Goal: Information Seeking & Learning: Check status

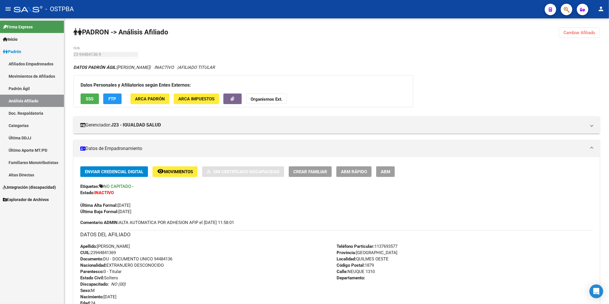
click at [21, 173] on link "Altas Directas" at bounding box center [32, 175] width 64 height 12
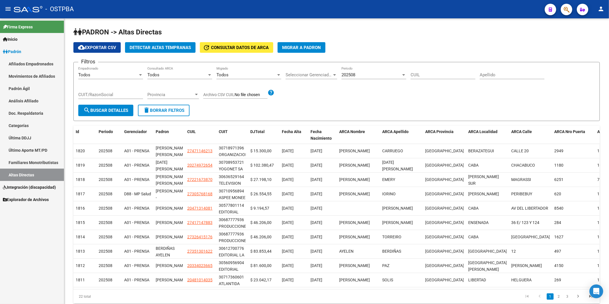
click at [25, 174] on link "Altas Directas" at bounding box center [32, 175] width 64 height 12
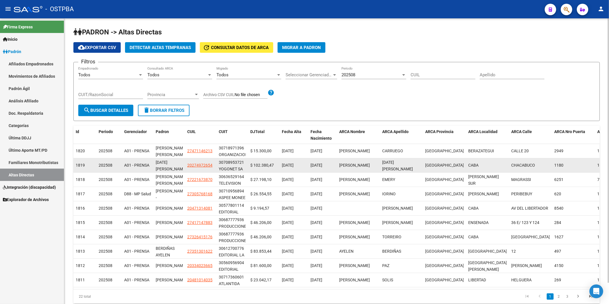
scroll to position [23, 0]
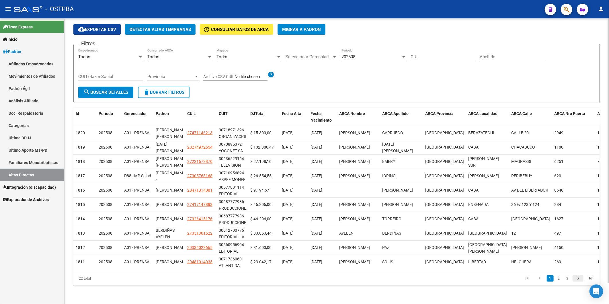
click at [576, 277] on icon "go to next page" at bounding box center [578, 279] width 7 height 7
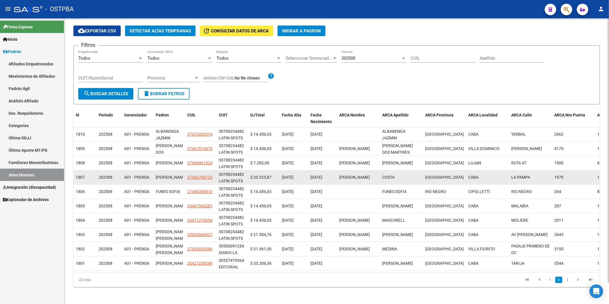
scroll to position [0, 0]
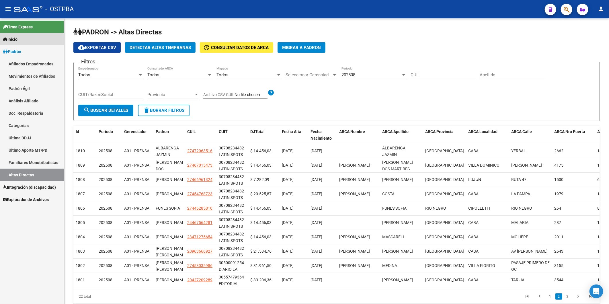
click at [16, 39] on span "Inicio" at bounding box center [10, 39] width 15 height 6
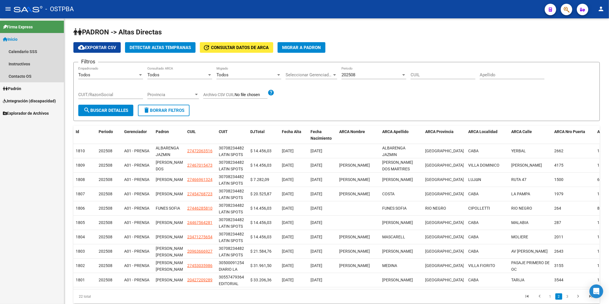
click at [16, 39] on span "Inicio" at bounding box center [10, 39] width 15 height 6
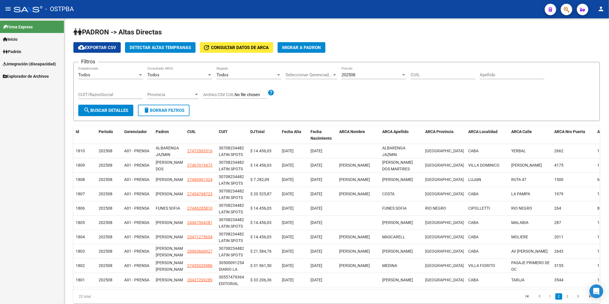
click at [16, 39] on span "Inicio" at bounding box center [10, 39] width 15 height 6
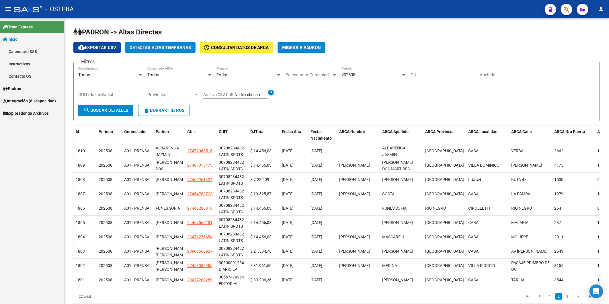
click at [21, 88] on span "Padrón" at bounding box center [12, 88] width 18 height 6
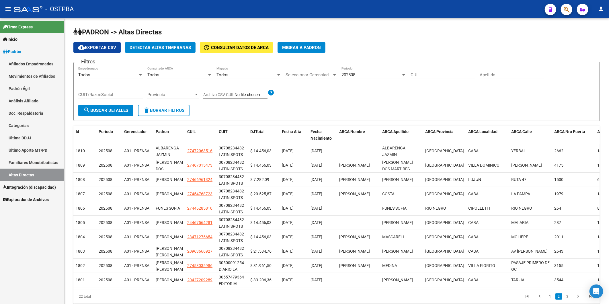
click at [17, 102] on link "Análisis Afiliado" at bounding box center [32, 101] width 64 height 12
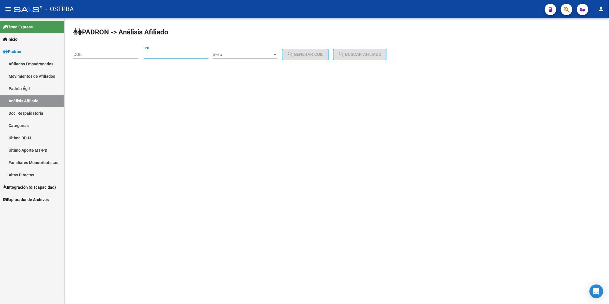
click at [158, 56] on input "DNI" at bounding box center [176, 54] width 65 height 5
click at [154, 54] on input "DNI" at bounding box center [176, 54] width 65 height 5
click at [278, 53] on div at bounding box center [275, 54] width 5 height 5
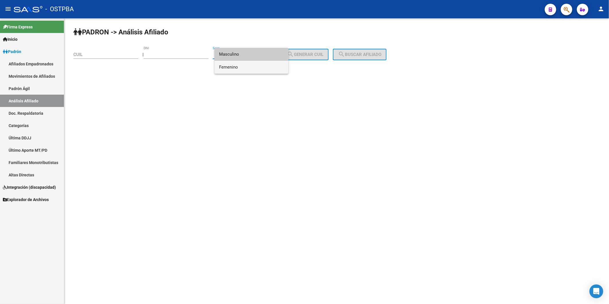
click at [279, 68] on span "Femenino" at bounding box center [251, 67] width 65 height 13
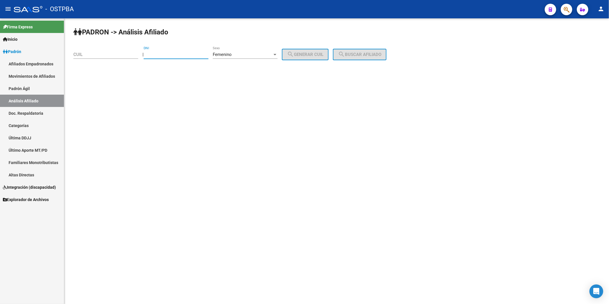
click at [174, 53] on input "DNI" at bounding box center [176, 54] width 65 height 5
type input "6496275"
click at [321, 54] on span "search Generar CUIL" at bounding box center [305, 54] width 36 height 5
type input "27-06496275-8"
click at [354, 55] on span "search Buscar afiliado" at bounding box center [359, 54] width 43 height 5
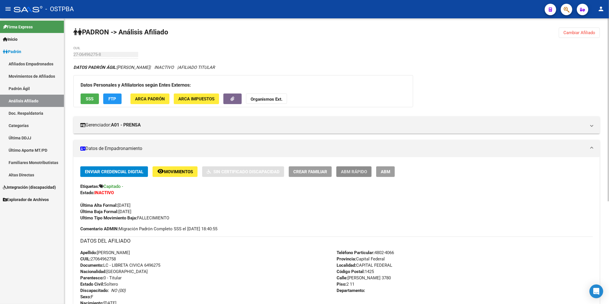
click at [355, 169] on span "ABM Rápido" at bounding box center [354, 171] width 26 height 5
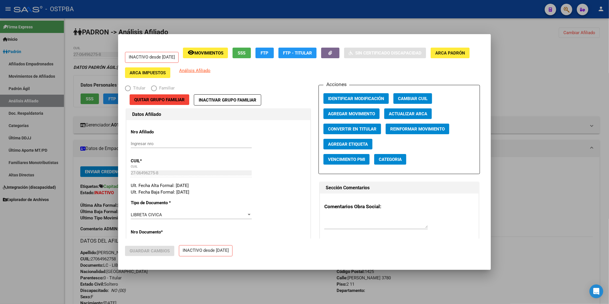
radio input "true"
type input "33-63761744-9"
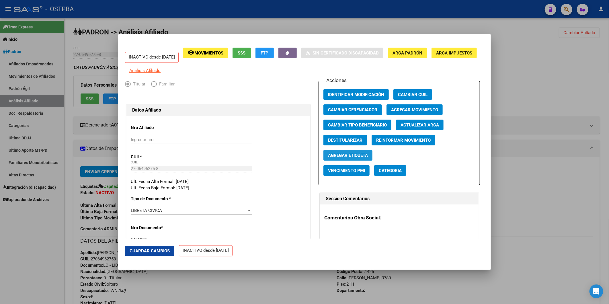
click at [354, 158] on span "Agregar Etiqueta" at bounding box center [348, 155] width 40 height 5
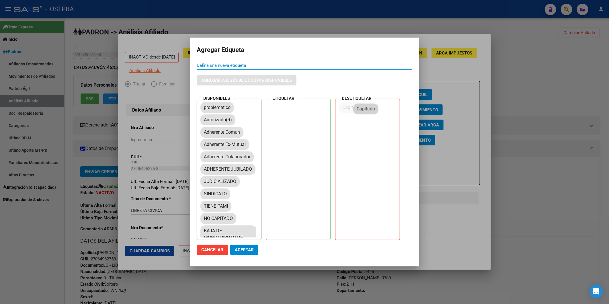
drag, startPoint x: 216, startPoint y: 119, endPoint x: 306, endPoint y: 197, distance: 118.9
click at [253, 251] on span "Aceptar" at bounding box center [244, 249] width 19 height 5
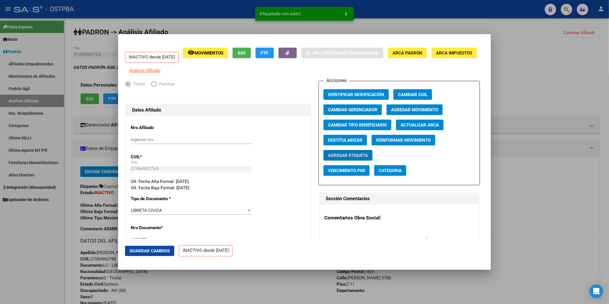
click at [545, 185] on div at bounding box center [304, 152] width 609 height 304
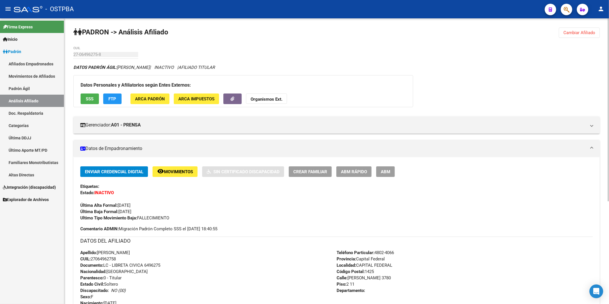
click at [598, 32] on button "Cambiar Afiliado" at bounding box center [579, 33] width 41 height 10
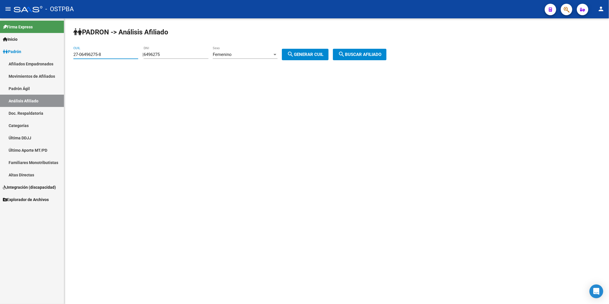
drag, startPoint x: 129, startPoint y: 53, endPoint x: 66, endPoint y: 65, distance: 63.5
click at [66, 65] on div "PADRON -> Análisis Afiliado 27-06496275-8 CUIL | 6496275 DNI Femenino Sexo sear…" at bounding box center [336, 48] width 545 height 60
drag, startPoint x: 172, startPoint y: 55, endPoint x: 147, endPoint y: 55, distance: 25.5
click at [147, 55] on div "| 6496275 DNI Femenino Sexo search Generar CUIL" at bounding box center [238, 54] width 190 height 5
paste input "28462598"
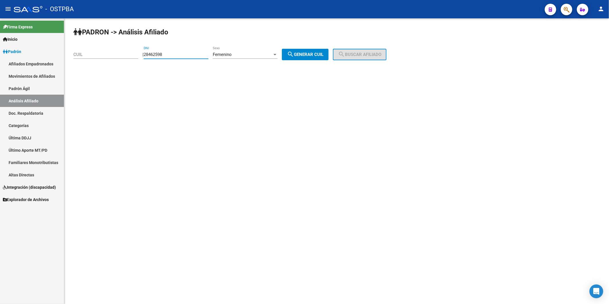
type input "28462598"
click at [308, 52] on button "search Generar CUIL" at bounding box center [305, 54] width 47 height 11
click at [353, 57] on span "search Buscar afiliado" at bounding box center [359, 54] width 43 height 5
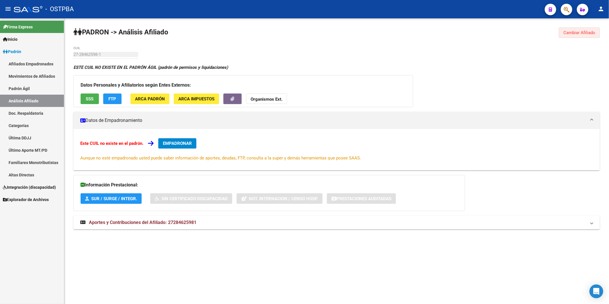
click at [576, 35] on span "Cambiar Afiliado" at bounding box center [580, 32] width 32 height 5
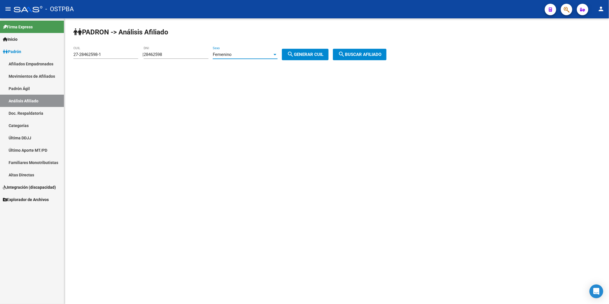
click at [277, 55] on div at bounding box center [275, 54] width 3 height 1
drag, startPoint x: 277, startPoint y: 45, endPoint x: 281, endPoint y: 45, distance: 4.3
click at [277, 45] on span "Masculino" at bounding box center [251, 41] width 65 height 13
drag, startPoint x: 305, startPoint y: 54, endPoint x: 311, endPoint y: 55, distance: 6.3
click at [307, 55] on span "search Generar CUIL" at bounding box center [305, 54] width 36 height 5
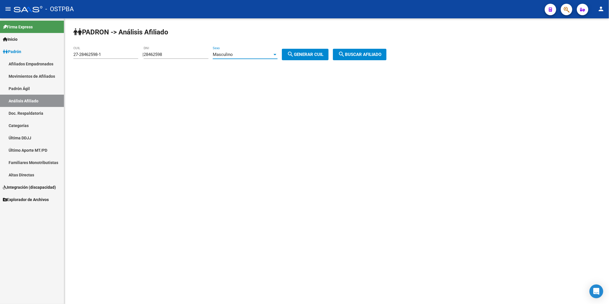
type input "20-28462598-7"
click at [382, 55] on span "search Buscar afiliado" at bounding box center [359, 54] width 43 height 5
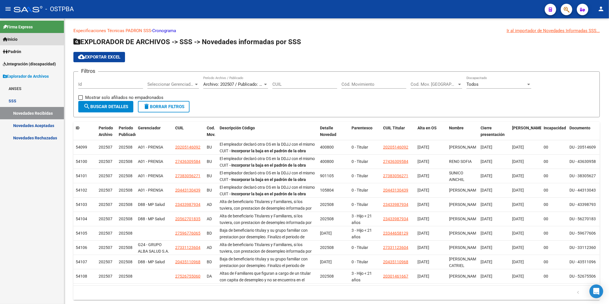
click at [17, 39] on span "Inicio" at bounding box center [10, 39] width 15 height 6
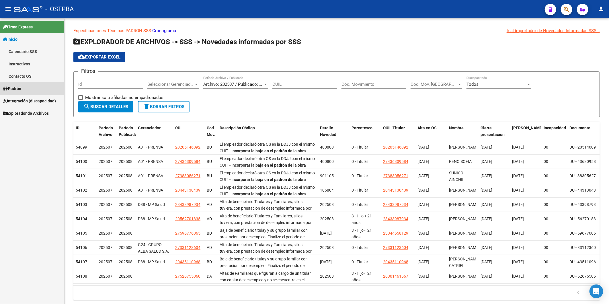
click at [18, 88] on span "Padrón" at bounding box center [12, 88] width 18 height 6
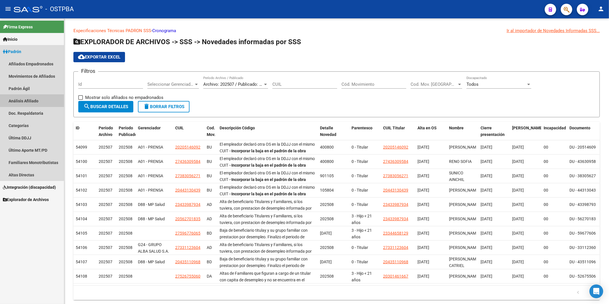
click at [25, 101] on link "Análisis Afiliado" at bounding box center [32, 101] width 64 height 12
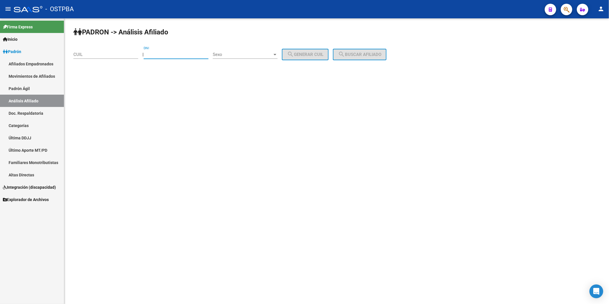
click at [209, 56] on input "DNI" at bounding box center [176, 54] width 65 height 5
click at [96, 53] on input "CUIL" at bounding box center [105, 54] width 65 height 5
type input "20-48636216"
click at [111, 55] on input "20-48636216" at bounding box center [105, 54] width 65 height 5
drag, startPoint x: 111, startPoint y: 55, endPoint x: 0, endPoint y: 11, distance: 119.1
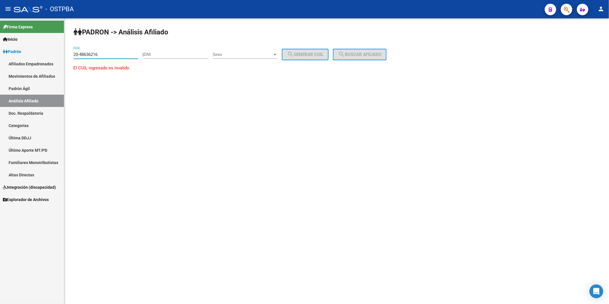
click at [59, 53] on mat-sidenav-container "Firma Express Inicio Calendario SSS Instructivos Contacto OS Padrón Afiliados E…" at bounding box center [304, 161] width 609 height 286
type input "20-48636216"
drag, startPoint x: 113, startPoint y: 57, endPoint x: 0, endPoint y: 67, distance: 113.5
click at [49, 70] on mat-sidenav-container "Firma Express Inicio Calendario SSS Instructivos Contacto OS Padrón Afiliados E…" at bounding box center [304, 161] width 609 height 286
click at [171, 52] on input "DNI" at bounding box center [176, 54] width 65 height 5
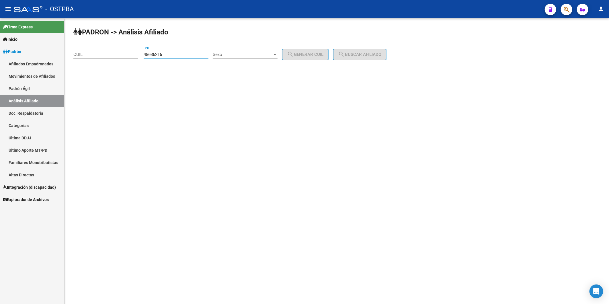
type input "48636216"
click at [278, 54] on div at bounding box center [275, 54] width 5 height 5
click at [258, 53] on span "Masculino" at bounding box center [251, 54] width 65 height 13
drag, startPoint x: 298, startPoint y: 52, endPoint x: 308, endPoint y: 53, distance: 10.4
click at [294, 52] on mat-icon "search" at bounding box center [290, 54] width 7 height 7
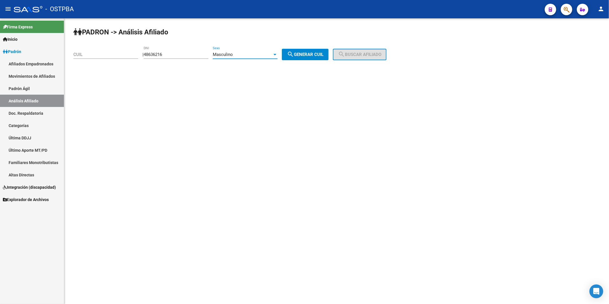
type input "20-48636216-3"
click at [345, 55] on mat-icon "search" at bounding box center [341, 54] width 7 height 7
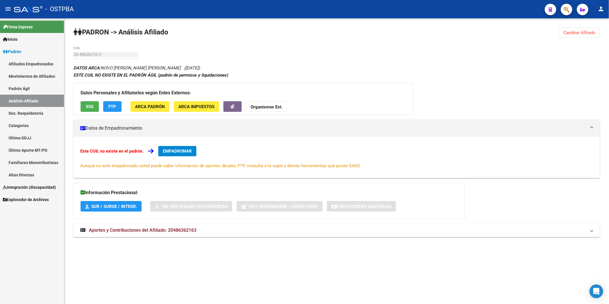
click at [88, 104] on span "SSS" at bounding box center [90, 106] width 8 height 5
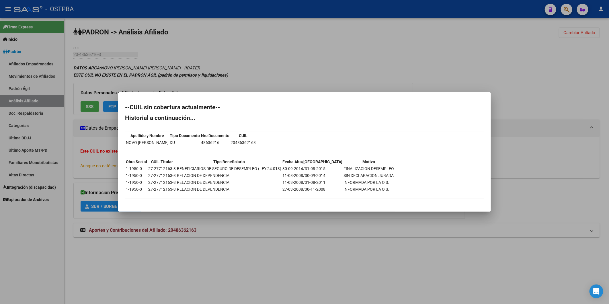
click at [274, 69] on div at bounding box center [304, 152] width 609 height 304
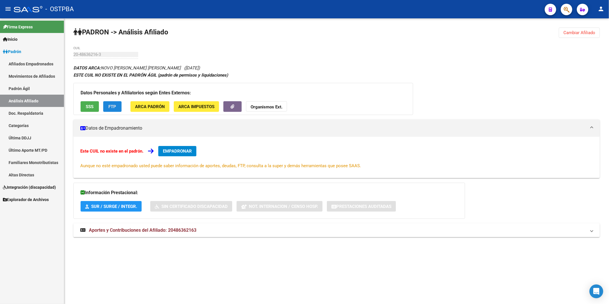
click at [113, 106] on span "FTP" at bounding box center [113, 106] width 8 height 5
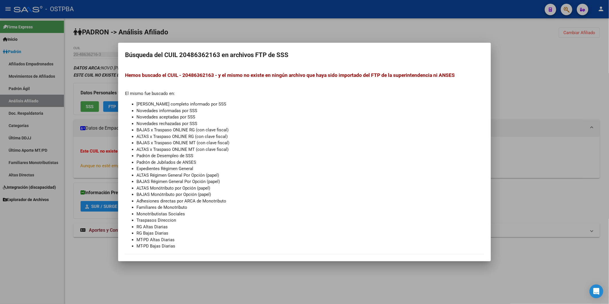
drag, startPoint x: 90, startPoint y: 199, endPoint x: 33, endPoint y: 283, distance: 102.2
click at [89, 199] on div at bounding box center [304, 152] width 609 height 304
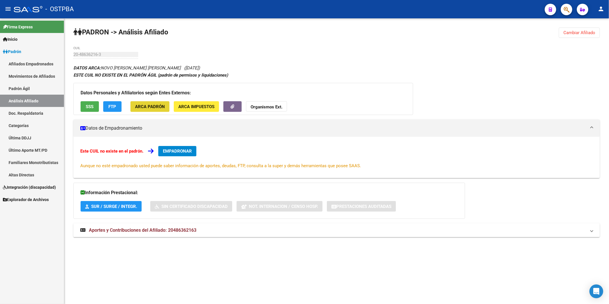
click at [157, 106] on span "ARCA Padrón" at bounding box center [150, 106] width 30 height 5
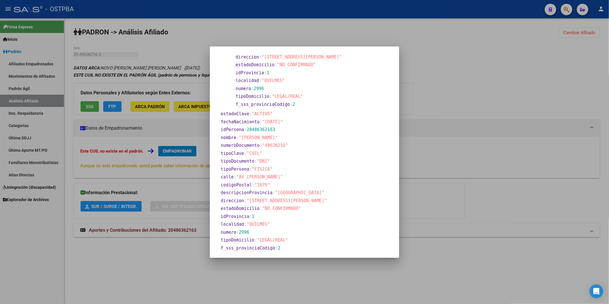
scroll to position [60, 0]
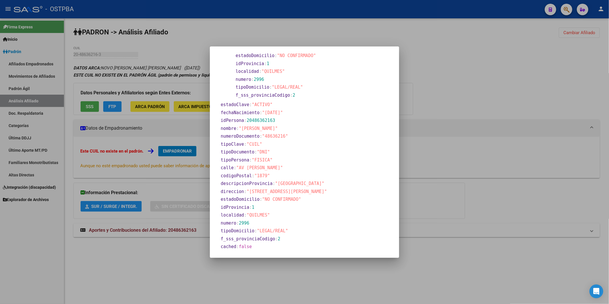
click at [148, 108] on div at bounding box center [304, 152] width 609 height 304
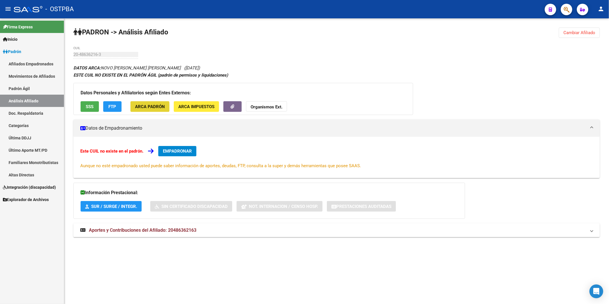
click at [148, 107] on span "ARCA Padrón" at bounding box center [150, 106] width 30 height 5
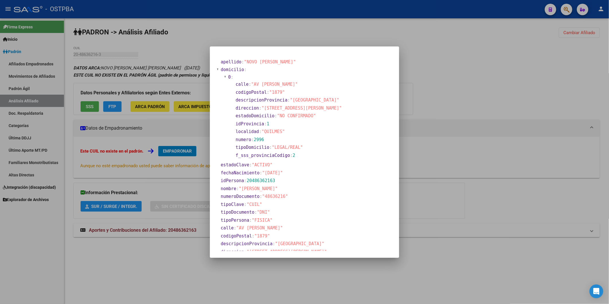
click at [143, 42] on div at bounding box center [304, 152] width 609 height 304
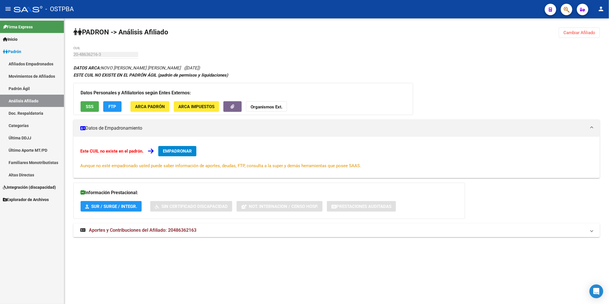
click at [176, 231] on span "Aportes y Contribuciones del Afiliado: 20486362163" at bounding box center [143, 229] width 108 height 5
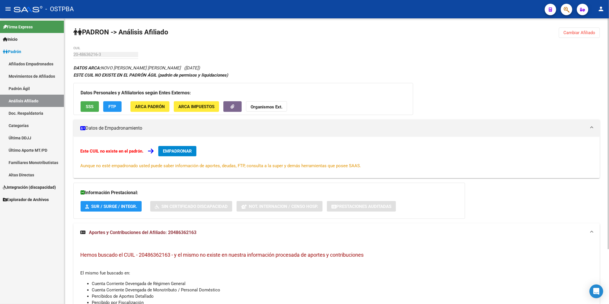
drag, startPoint x: 171, startPoint y: 256, endPoint x: 140, endPoint y: 252, distance: 31.8
click at [140, 252] on h3 "Hemos buscado el CUIL - 20486362163 - y el mismo no existe en nuestra informaci…" at bounding box center [336, 255] width 513 height 8
copy span "20486362163"
click at [258, 106] on strong "Organismos Ext." at bounding box center [267, 106] width 32 height 5
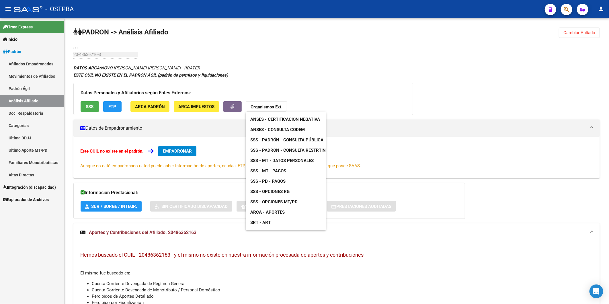
click at [271, 130] on span "ANSES - Consulta CODEM" at bounding box center [277, 129] width 55 height 5
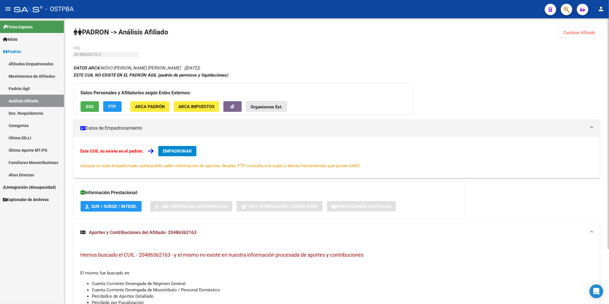
click at [265, 104] on button "Organismos Ext." at bounding box center [266, 106] width 41 height 11
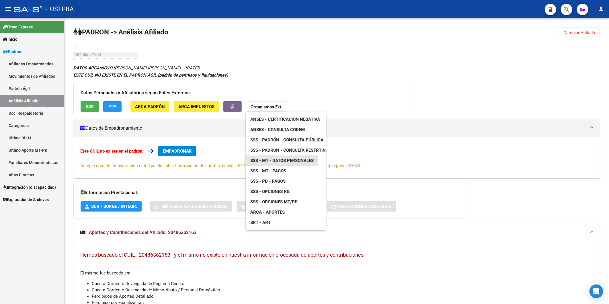
click at [290, 161] on span "SSS - MT - Datos Personales" at bounding box center [281, 160] width 63 height 5
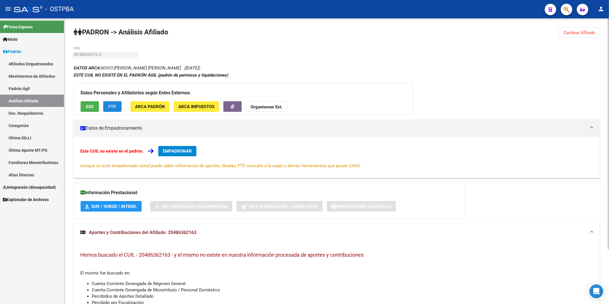
click at [110, 106] on span "FTP" at bounding box center [113, 106] width 8 height 5
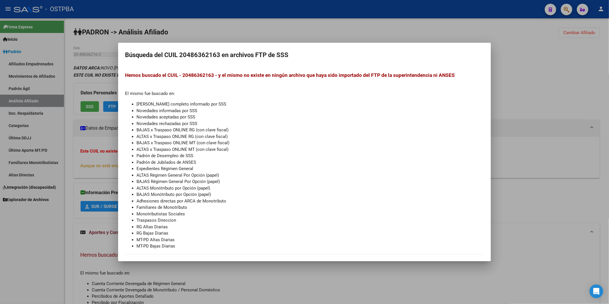
click at [321, 31] on div at bounding box center [304, 152] width 609 height 304
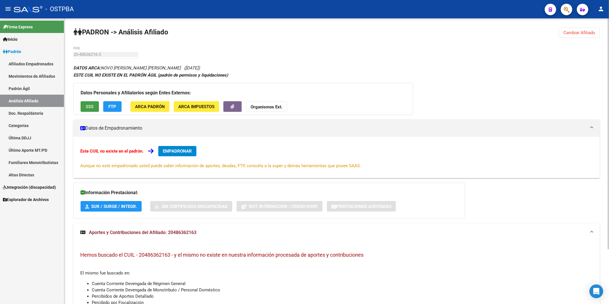
click at [88, 106] on span "SSS" at bounding box center [90, 106] width 8 height 5
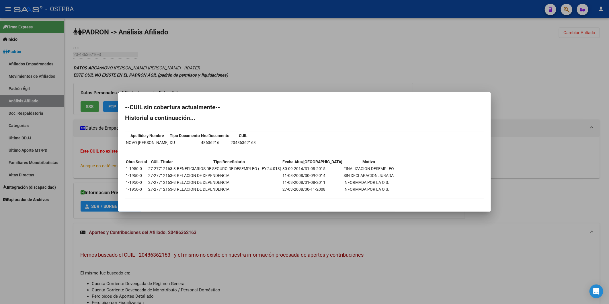
drag, startPoint x: 174, startPoint y: 168, endPoint x: 147, endPoint y: 170, distance: 27.3
click at [147, 170] on tr "1-1950-0 27-27712163-3 BENEFICIARIOS DE SEGURO DE DESEMPLEO (LEY 24.013) 30-09-…" at bounding box center [260, 169] width 269 height 6
copy tr "27-27712163-3"
click at [268, 47] on div at bounding box center [304, 152] width 609 height 304
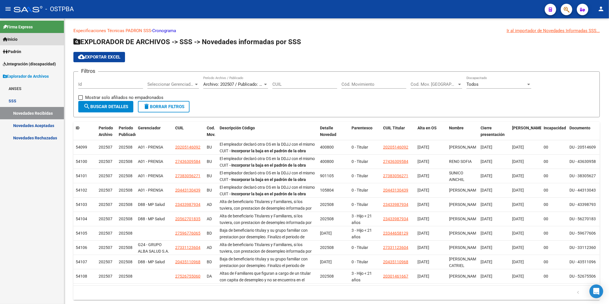
click at [17, 38] on span "Inicio" at bounding box center [10, 39] width 15 height 6
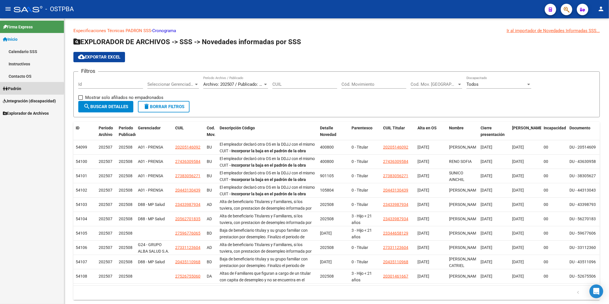
click at [17, 88] on span "Padrón" at bounding box center [12, 88] width 18 height 6
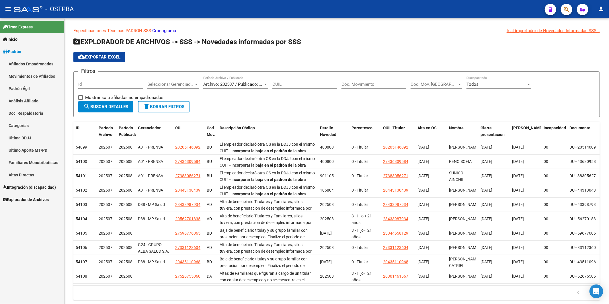
click at [17, 102] on link "Análisis Afiliado" at bounding box center [32, 101] width 64 height 12
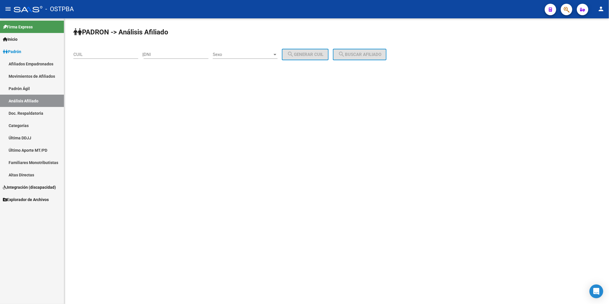
click at [135, 55] on input "CUIL" at bounding box center [105, 54] width 65 height 5
paste input "27-27712163-3"
type input "27-27712163-3"
click at [363, 54] on span "search Buscar afiliado" at bounding box center [359, 54] width 43 height 5
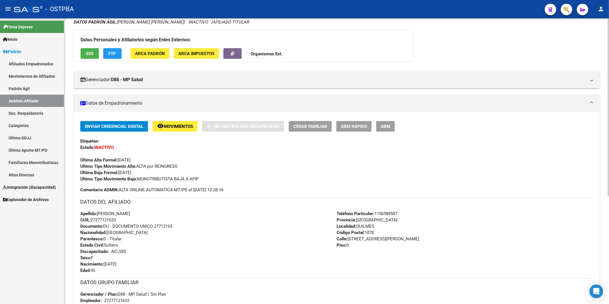
scroll to position [173, 0]
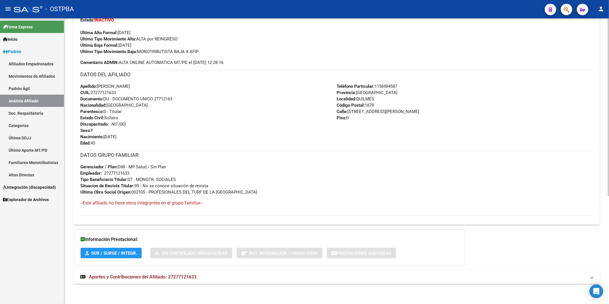
click at [184, 277] on span "Aportes y Contribuciones del Afiliado: 27277121633" at bounding box center [143, 276] width 108 height 5
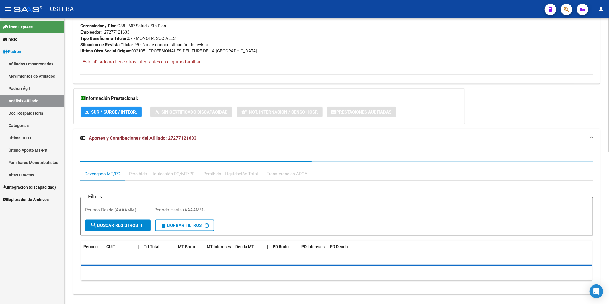
scroll to position [324, 0]
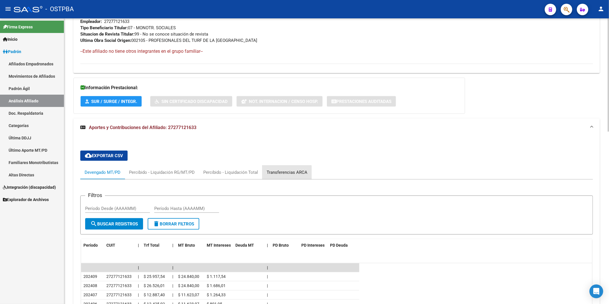
click at [273, 173] on div "Transferencias ARCA" at bounding box center [287, 172] width 41 height 6
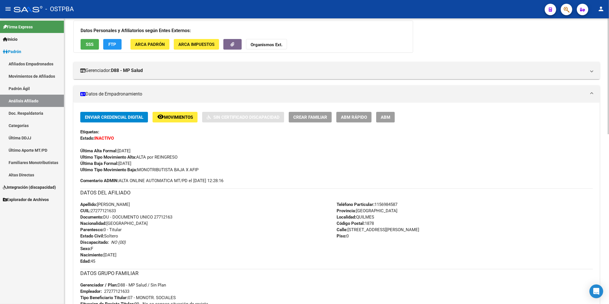
scroll to position [0, 0]
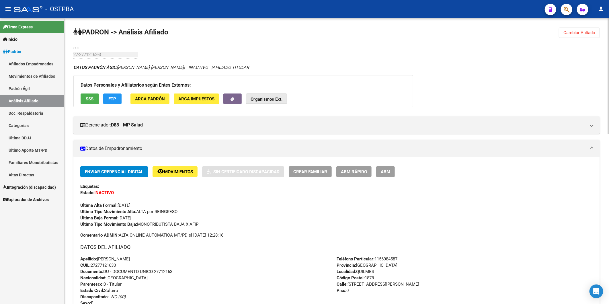
click at [268, 102] on strong "Organismos Ext." at bounding box center [267, 99] width 32 height 5
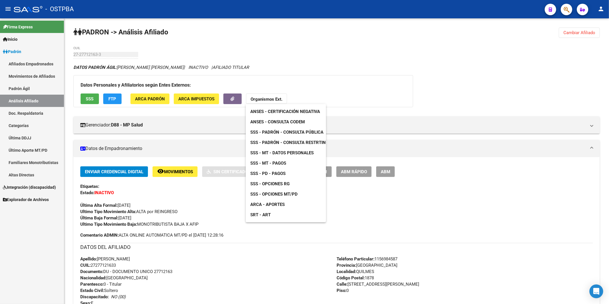
click at [280, 121] on span "ANSES - Consulta CODEM" at bounding box center [277, 121] width 55 height 5
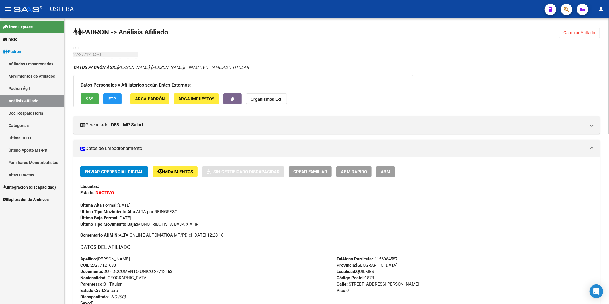
drag, startPoint x: 119, startPoint y: 265, endPoint x: 92, endPoint y: 265, distance: 27.3
click at [92, 265] on div "Apellido: ROMINA LUJAN MEDINA CUIL: 27277121633 Documento: DU - DOCUMENTO UNICO…" at bounding box center [208, 287] width 256 height 63
copy span "27277121633"
click at [258, 96] on button "Organismos Ext." at bounding box center [266, 99] width 41 height 11
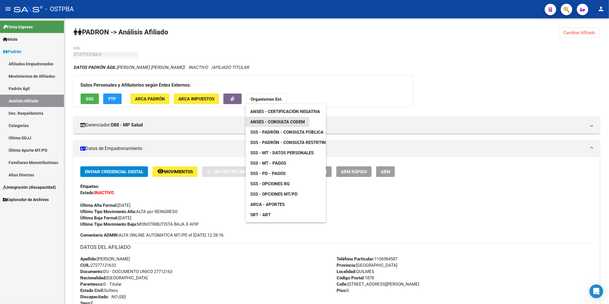
click at [278, 120] on span "ANSES - Consulta CODEM" at bounding box center [277, 121] width 55 height 5
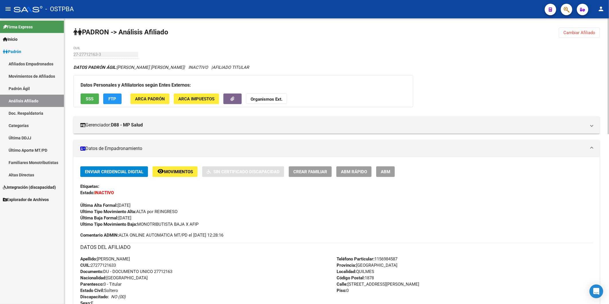
click at [270, 101] on strong "Organismos Ext." at bounding box center [267, 99] width 32 height 5
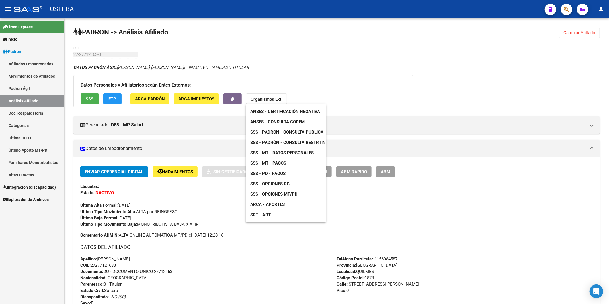
click at [284, 153] on span "SSS - MT - Datos Personales" at bounding box center [281, 152] width 63 height 5
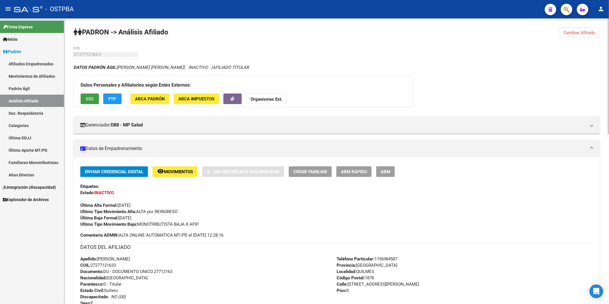
click at [87, 100] on span "SSS" at bounding box center [90, 98] width 8 height 5
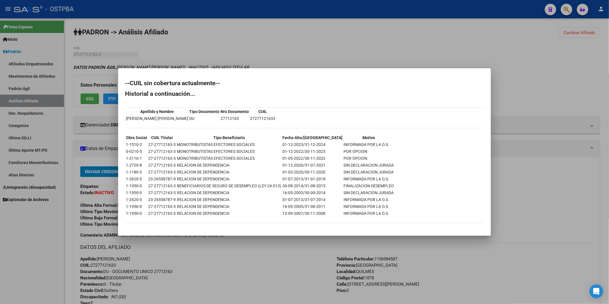
click at [316, 53] on div at bounding box center [304, 152] width 609 height 304
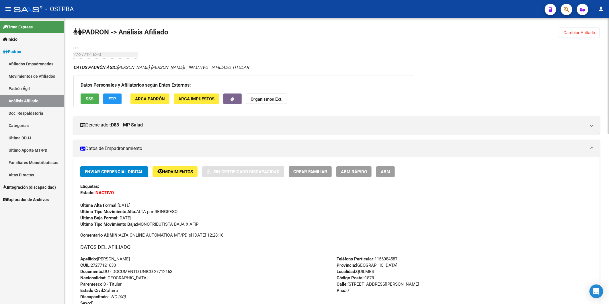
click at [107, 100] on button "FTP" at bounding box center [112, 99] width 18 height 11
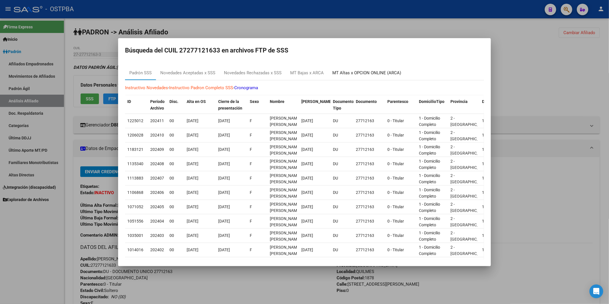
click at [360, 73] on div "MT Altas x OPCION ONLINE (ARCA)" at bounding box center [366, 73] width 69 height 7
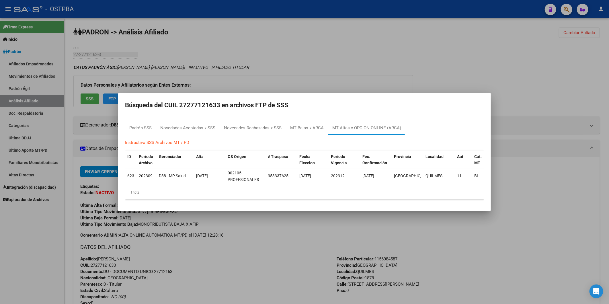
click at [349, 59] on div at bounding box center [304, 152] width 609 height 304
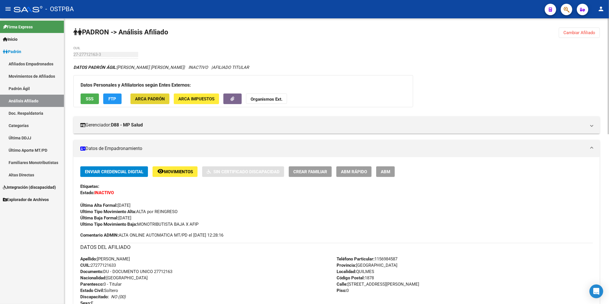
click at [142, 100] on span "ARCA Padrón" at bounding box center [150, 98] width 30 height 5
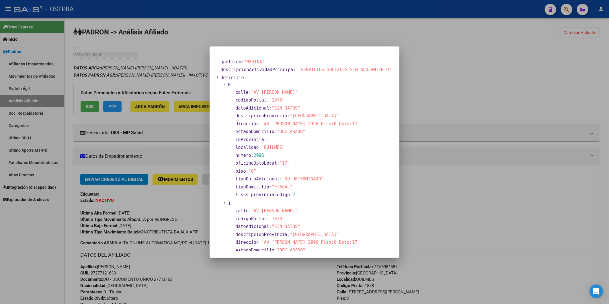
click at [185, 106] on div at bounding box center [304, 152] width 609 height 304
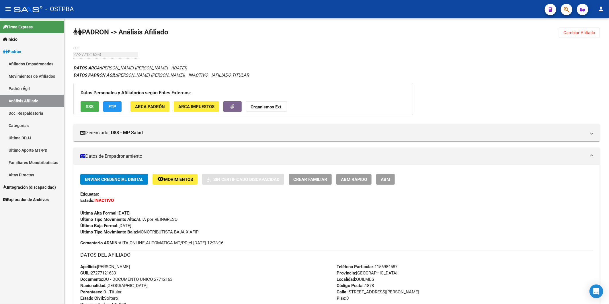
click at [185, 106] on span "ARCA Impuestos" at bounding box center [196, 106] width 36 height 5
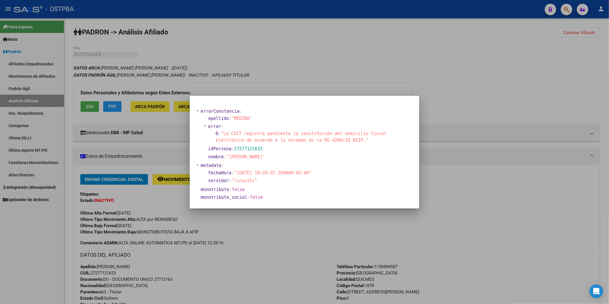
click at [314, 53] on div at bounding box center [304, 152] width 609 height 304
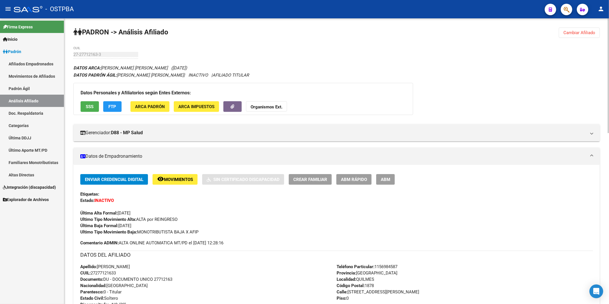
click at [270, 101] on button "Organismos Ext." at bounding box center [266, 106] width 41 height 11
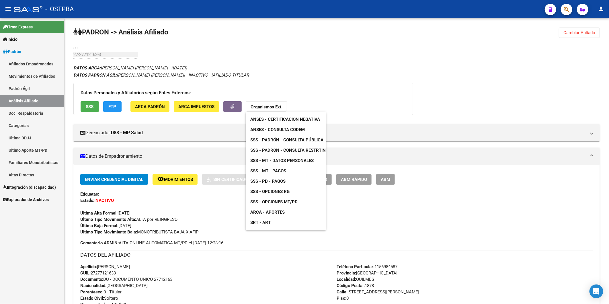
click at [285, 126] on link "ANSES - Consulta CODEM" at bounding box center [278, 130] width 64 height 10
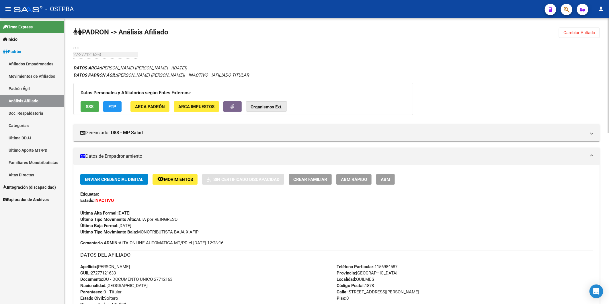
click at [270, 106] on strong "Organismos Ext." at bounding box center [267, 106] width 32 height 5
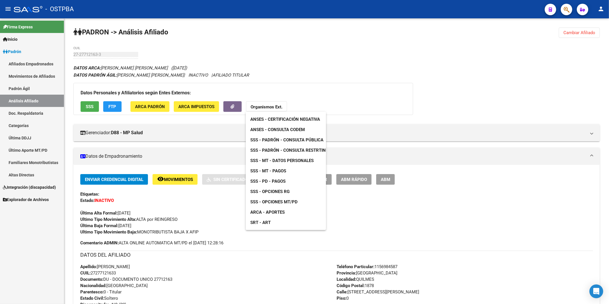
click at [289, 159] on span "SSS - MT - Datos Personales" at bounding box center [281, 160] width 63 height 5
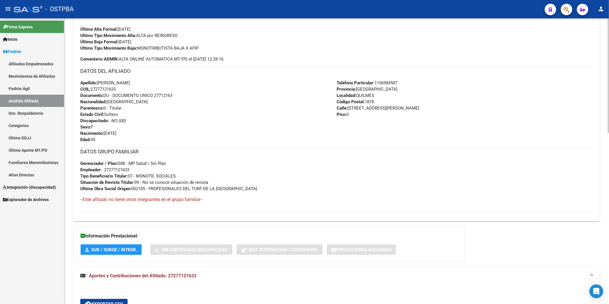
scroll to position [191, 0]
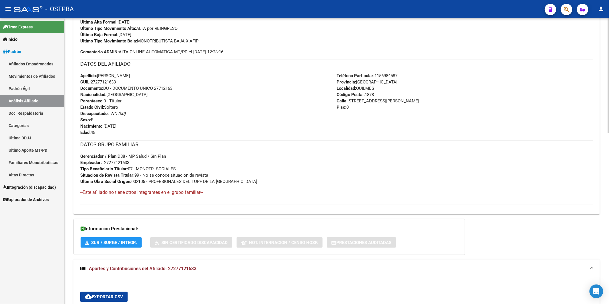
drag, startPoint x: 174, startPoint y: 269, endPoint x: 217, endPoint y: 221, distance: 64.4
click at [174, 269] on span "Aportes y Contribuciones del Afiliado: 27277121633" at bounding box center [143, 268] width 108 height 5
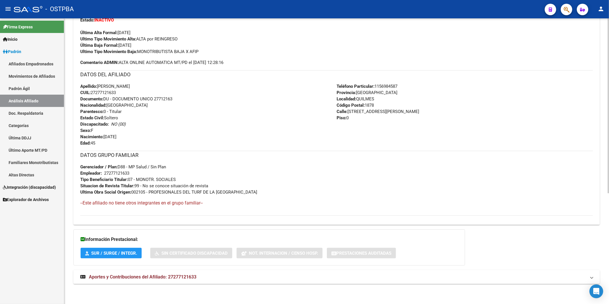
click at [190, 277] on span "Aportes y Contribuciones del Afiliado: 27277121633" at bounding box center [143, 276] width 108 height 5
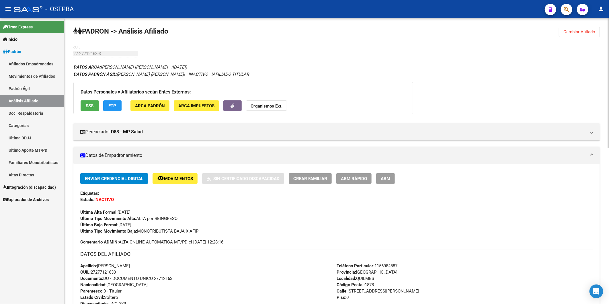
scroll to position [0, 0]
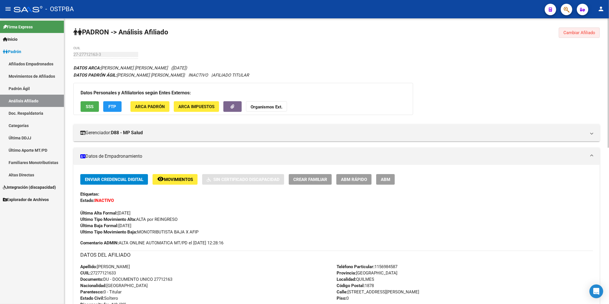
click at [573, 33] on span "Cambiar Afiliado" at bounding box center [580, 32] width 32 height 5
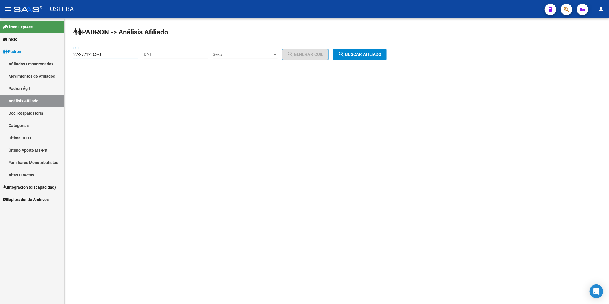
drag, startPoint x: 105, startPoint y: 55, endPoint x: 65, endPoint y: 59, distance: 41.0
click at [65, 59] on div "PADRON -> Análisis Afiliado 27-27712163-3 CUIL | DNI Sexo Sexo search Generar C…" at bounding box center [336, 48] width 545 height 60
click at [184, 52] on input "DNI" at bounding box center [176, 54] width 65 height 5
paste input "28462598"
type input "28462598"
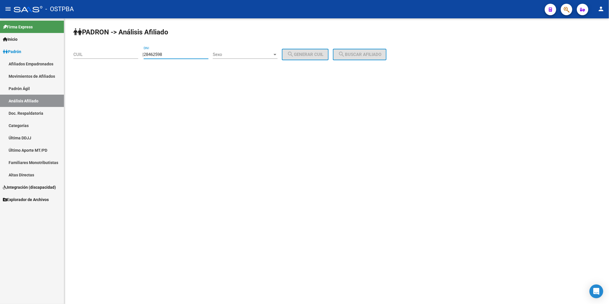
click at [277, 55] on div at bounding box center [275, 54] width 3 height 1
click at [276, 59] on span "Masculino" at bounding box center [251, 54] width 65 height 13
click at [309, 52] on button "search Generar CUIL" at bounding box center [305, 54] width 47 height 11
type input "20-28462598-7"
click at [357, 55] on span "search Buscar afiliado" at bounding box center [359, 54] width 43 height 5
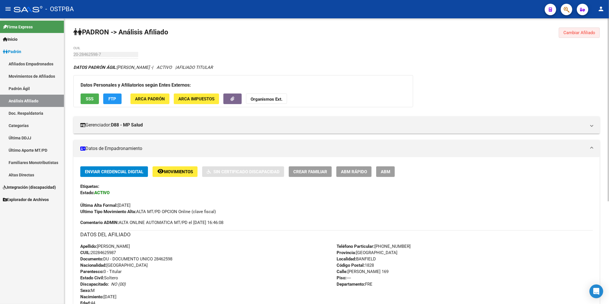
click at [580, 34] on span "Cambiar Afiliado" at bounding box center [580, 32] width 32 height 5
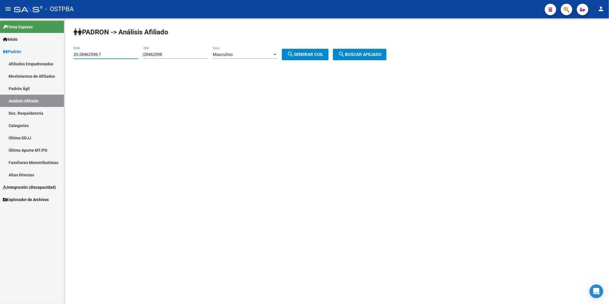
drag, startPoint x: 132, startPoint y: 55, endPoint x: 65, endPoint y: 57, distance: 67.4
click at [65, 57] on div "PADRON -> Análisis Afiliado 20-28462598-7 CUIL | 28462598 DNI Masculino Sexo se…" at bounding box center [336, 48] width 545 height 60
drag, startPoint x: 181, startPoint y: 54, endPoint x: 150, endPoint y: 56, distance: 31.3
click at [150, 56] on input "28462598" at bounding box center [176, 54] width 65 height 5
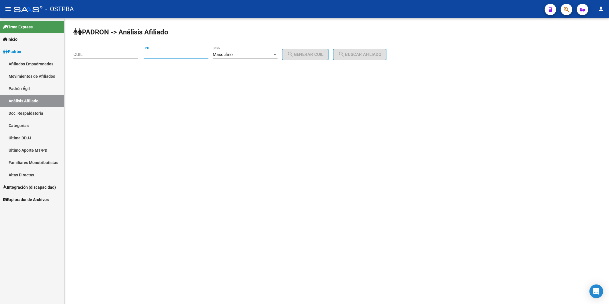
click at [194, 53] on input "DNI" at bounding box center [176, 54] width 65 height 5
type input "31717216"
click at [278, 56] on div at bounding box center [275, 54] width 5 height 5
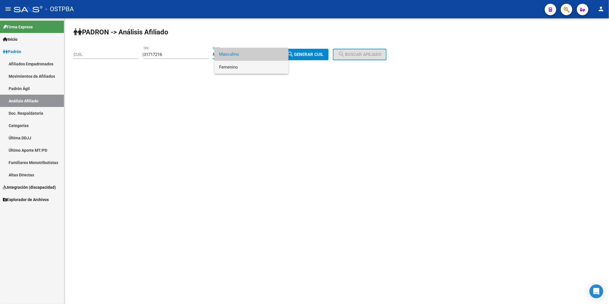
click at [267, 66] on span "Femenino" at bounding box center [251, 67] width 65 height 13
click at [306, 55] on span "search Generar CUIL" at bounding box center [305, 54] width 36 height 5
type input "27-31717216-3"
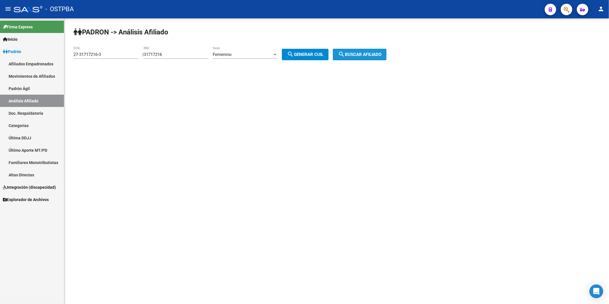
click at [382, 53] on span "search Buscar afiliado" at bounding box center [359, 54] width 43 height 5
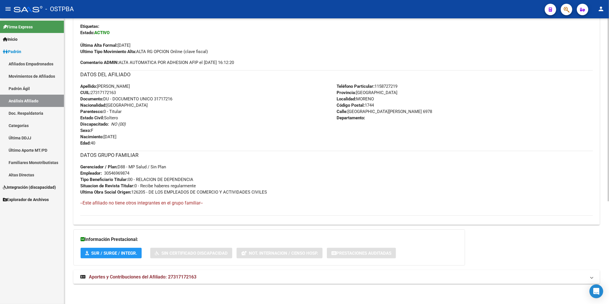
scroll to position [161, 0]
click at [181, 277] on span "Aportes y Contribuciones del Afiliado: 27317172163" at bounding box center [143, 276] width 108 height 5
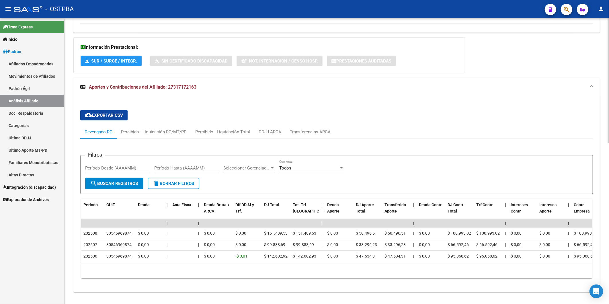
scroll to position [366, 0]
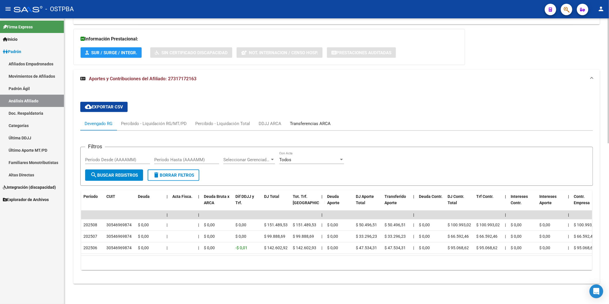
click at [314, 120] on div "Transferencias ARCA" at bounding box center [310, 123] width 41 height 6
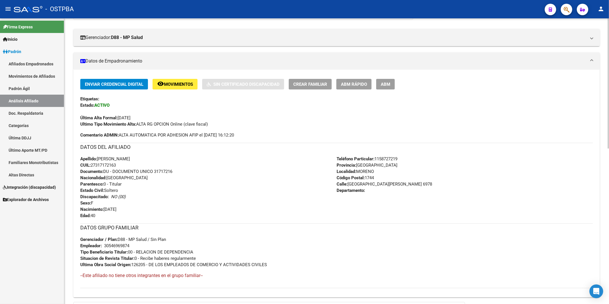
scroll to position [55, 0]
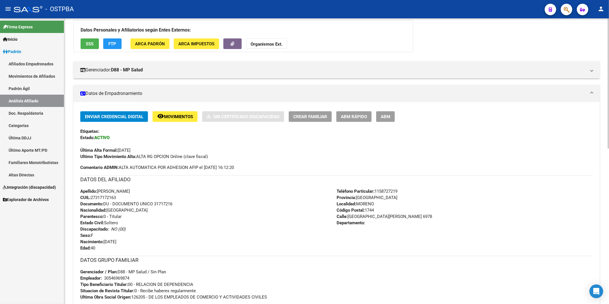
click at [93, 43] on span "SSS" at bounding box center [90, 43] width 8 height 5
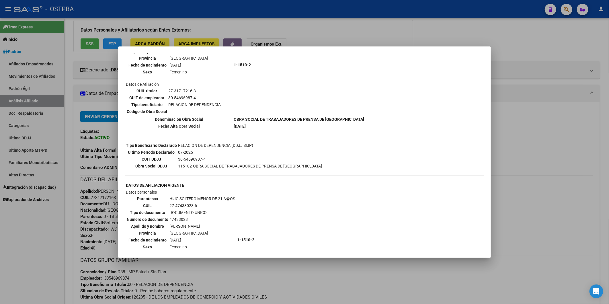
scroll to position [0, 0]
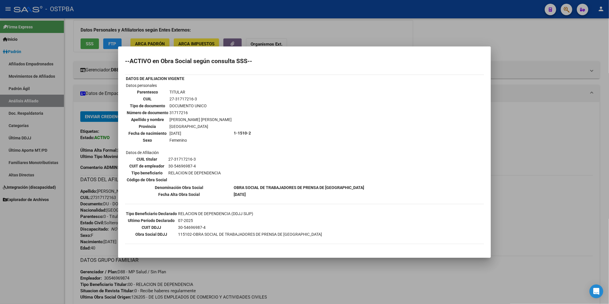
click at [374, 37] on div at bounding box center [304, 152] width 609 height 304
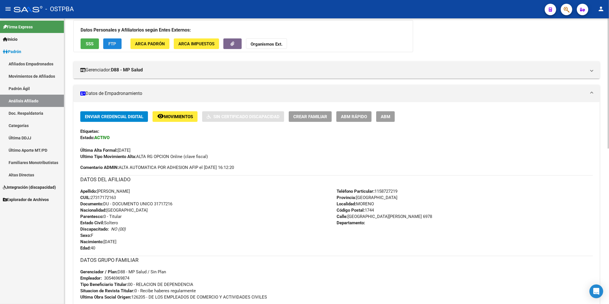
click at [112, 45] on span "FTP" at bounding box center [113, 43] width 8 height 5
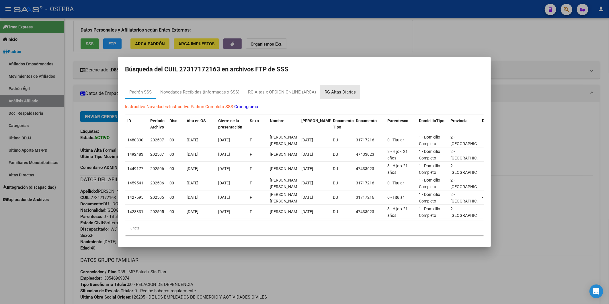
click at [349, 89] on div "RG Altas Diarias" at bounding box center [340, 92] width 31 height 7
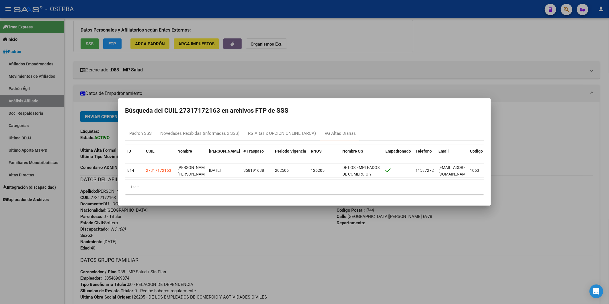
click at [376, 56] on div at bounding box center [304, 152] width 609 height 304
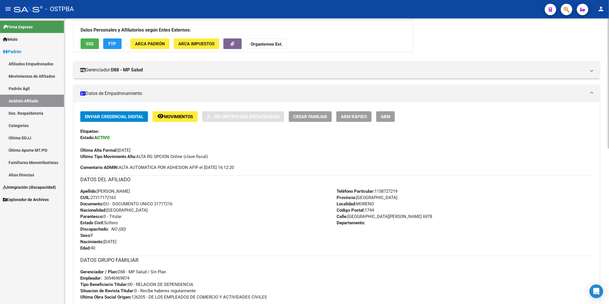
scroll to position [214, 0]
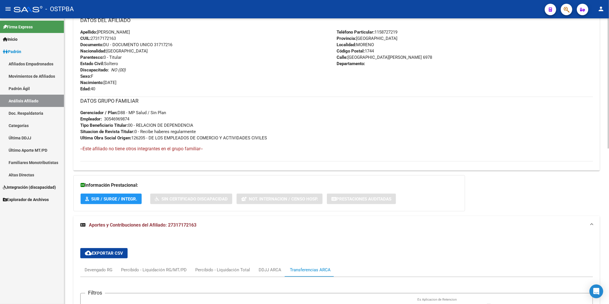
drag, startPoint x: 134, startPoint y: 121, endPoint x: 104, endPoint y: 122, distance: 29.9
click at [104, 122] on div "DATOS GRUPO FAMILIAR Gerenciador / Plan: D88 - MP Salud / Sin Plan Empleador: 3…" at bounding box center [336, 119] width 513 height 44
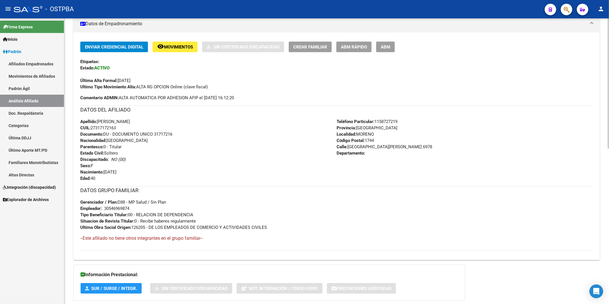
scroll to position [55, 0]
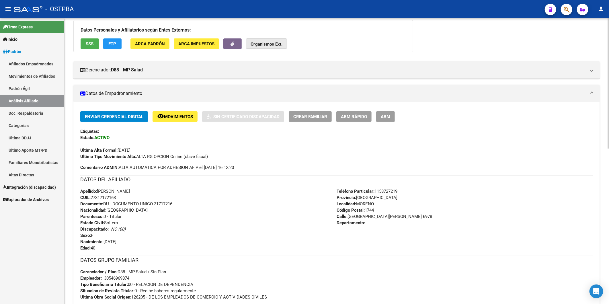
click at [273, 44] on strong "Organismos Ext." at bounding box center [267, 44] width 32 height 5
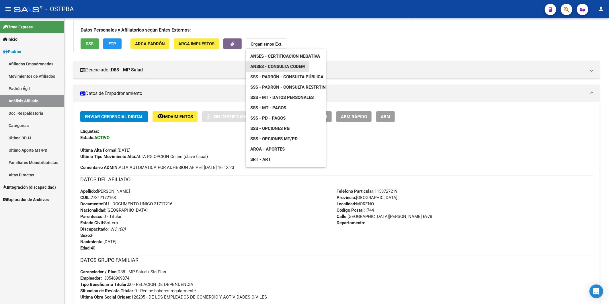
click at [280, 67] on span "ANSES - Consulta CODEM" at bounding box center [277, 66] width 55 height 5
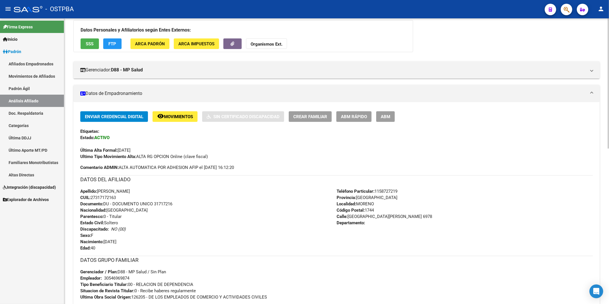
click at [248, 216] on div "Apellido: ANA PAOLA BRIZUELA CUIL: 27317172163 Documento: DU - DOCUMENTO UNICO …" at bounding box center [208, 219] width 256 height 63
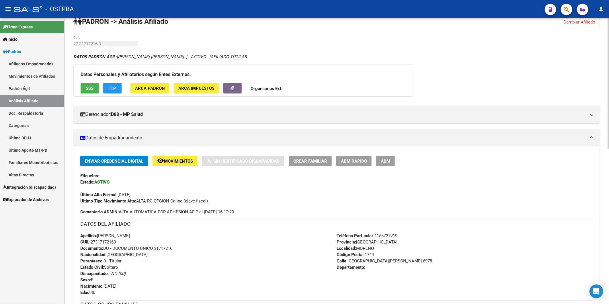
scroll to position [0, 0]
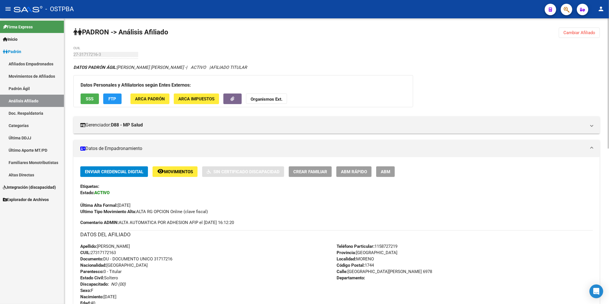
click at [266, 100] on strong "Organismos Ext." at bounding box center [267, 99] width 32 height 5
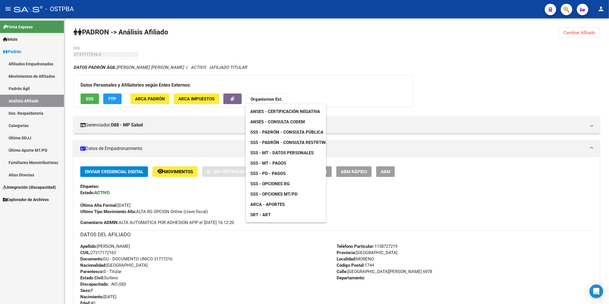
click at [282, 121] on span "ANSES - Consulta CODEM" at bounding box center [277, 121] width 55 height 5
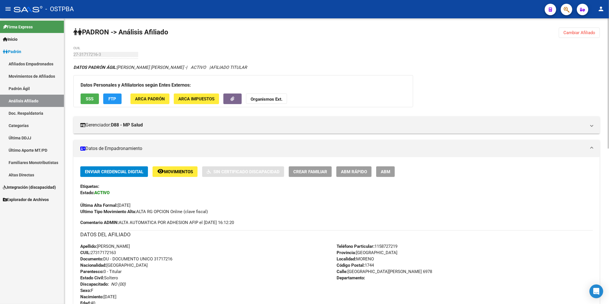
click at [259, 98] on strong "Organismos Ext." at bounding box center [267, 99] width 32 height 5
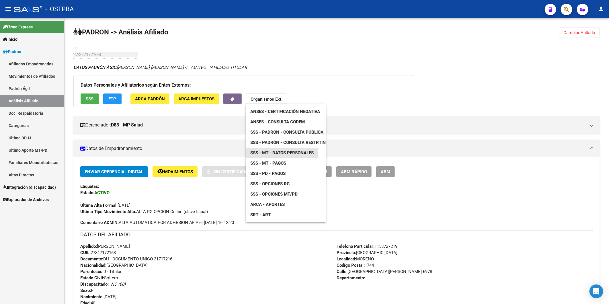
click at [286, 154] on span "SSS - MT - Datos Personales" at bounding box center [281, 152] width 63 height 5
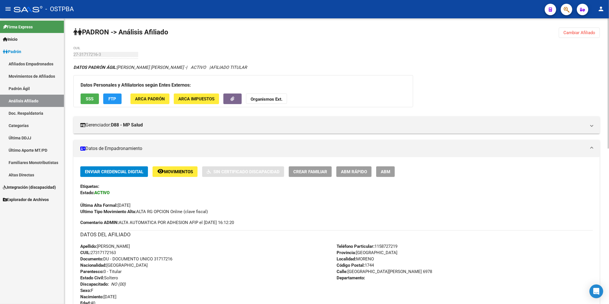
click at [258, 98] on strong "Organismos Ext." at bounding box center [267, 99] width 32 height 5
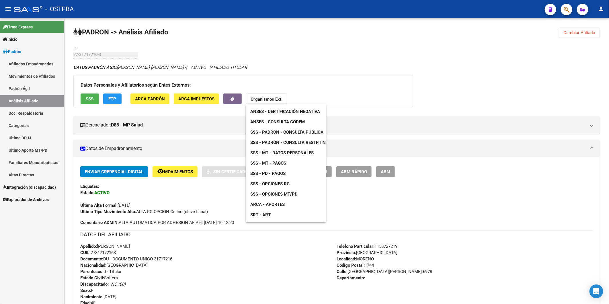
click at [269, 183] on span "SSS - Opciones RG" at bounding box center [269, 183] width 39 height 5
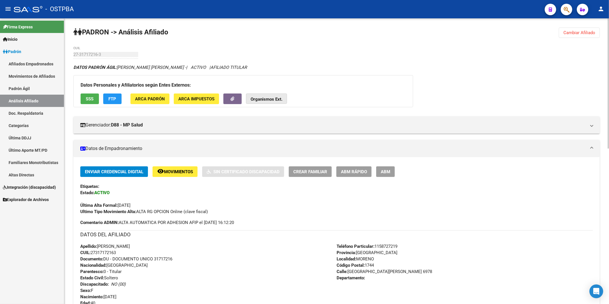
click at [272, 97] on strong "Organismos Ext." at bounding box center [267, 99] width 32 height 5
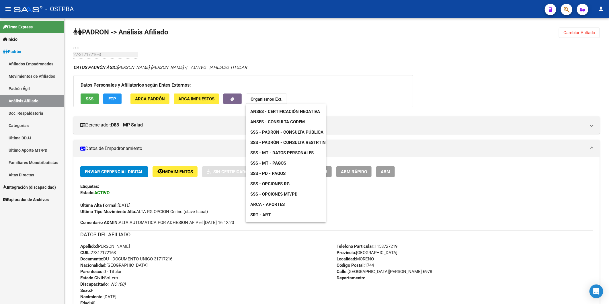
click at [286, 154] on span "SSS - MT - Datos Personales" at bounding box center [281, 152] width 63 height 5
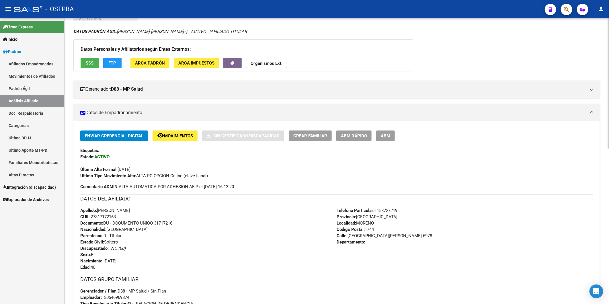
scroll to position [32, 0]
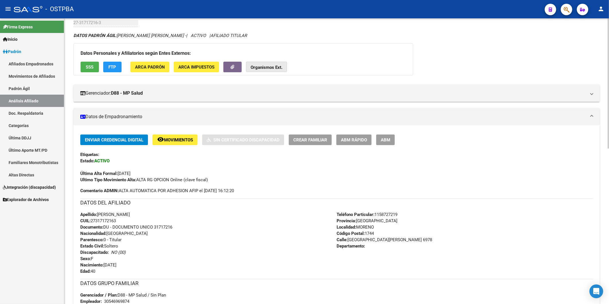
click at [268, 67] on strong "Organismos Ext." at bounding box center [267, 67] width 32 height 5
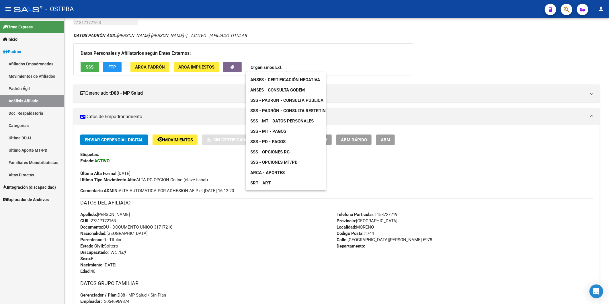
click at [274, 153] on span "SSS - Opciones RG" at bounding box center [269, 151] width 39 height 5
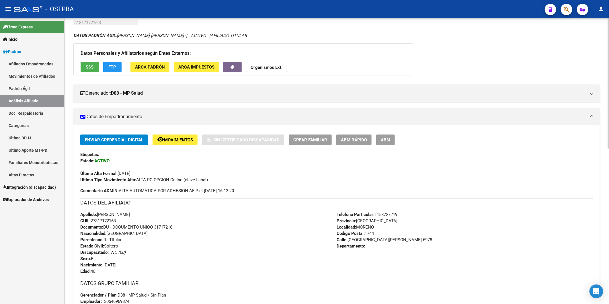
click at [263, 66] on strong "Organismos Ext." at bounding box center [267, 67] width 32 height 5
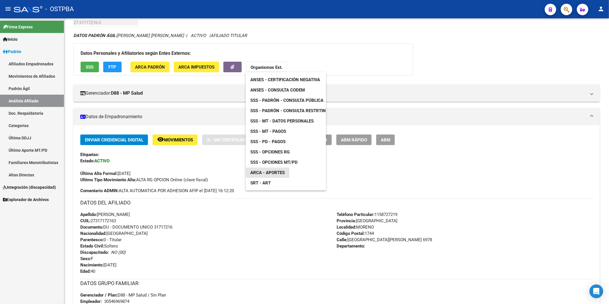
click at [267, 171] on span "ARCA - Aportes" at bounding box center [267, 172] width 34 height 5
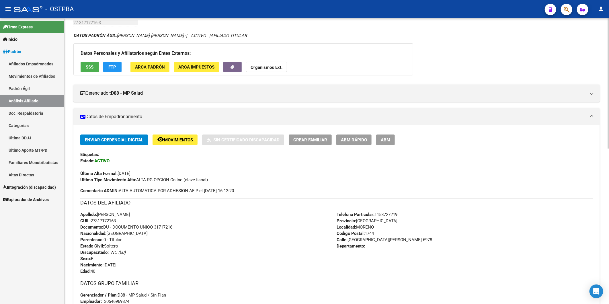
click at [481, 122] on mat-expansion-panel-header "Datos de Empadronamiento" at bounding box center [336, 116] width 527 height 17
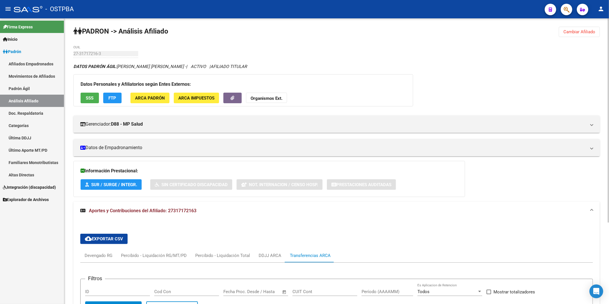
scroll to position [0, 0]
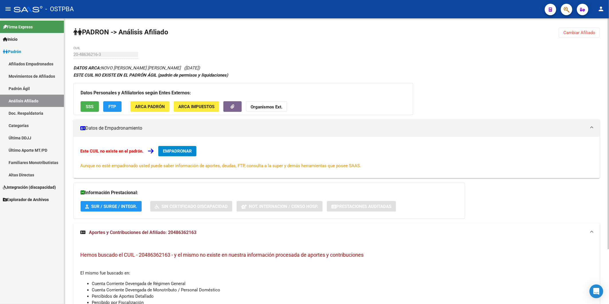
click at [597, 34] on button "Cambiar Afiliado" at bounding box center [579, 33] width 41 height 10
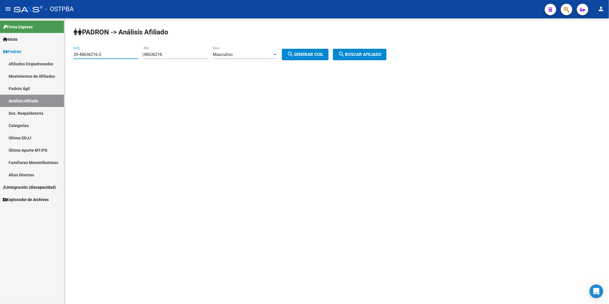
drag, startPoint x: 131, startPoint y: 53, endPoint x: 0, endPoint y: 42, distance: 131.9
click at [0, 42] on html "menu - OSTPBA person Firma Express Inicio Calendario SSS Instructivos Contacto …" at bounding box center [304, 152] width 609 height 304
paste input "4313043-9"
click at [354, 55] on span "search Buscar afiliado" at bounding box center [359, 54] width 43 height 5
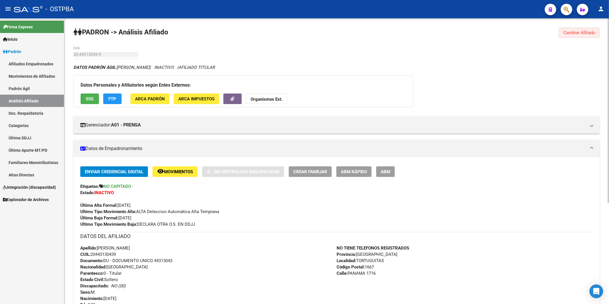
click at [574, 32] on span "Cambiar Afiliado" at bounding box center [580, 32] width 32 height 5
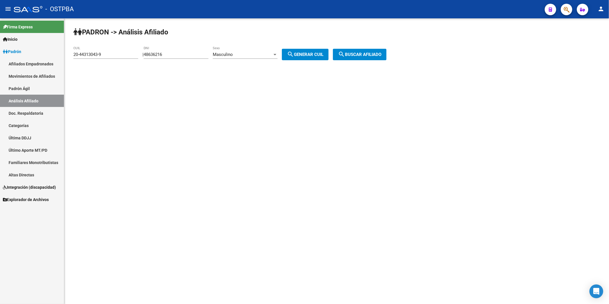
drag, startPoint x: 122, startPoint y: 49, endPoint x: 95, endPoint y: 58, distance: 28.7
click at [95, 58] on div "20-44313043-9 CUIL" at bounding box center [105, 52] width 65 height 12
drag, startPoint x: 105, startPoint y: 53, endPoint x: 22, endPoint y: 54, distance: 83.2
click at [22, 54] on mat-sidenav-container "Firma Express Inicio Calendario SSS Instructivos Contacto OS Padrón Afiliados E…" at bounding box center [304, 161] width 609 height 286
paste input "7-35853537-8"
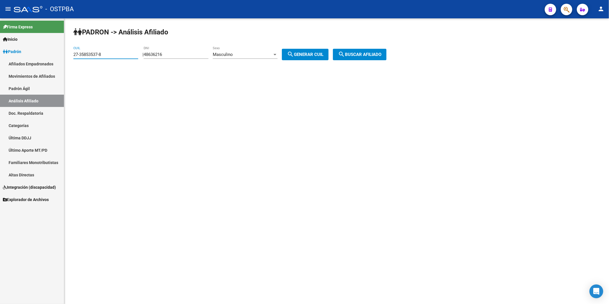
type input "27-35853537-8"
click at [361, 55] on span "search Buscar afiliado" at bounding box center [359, 54] width 43 height 5
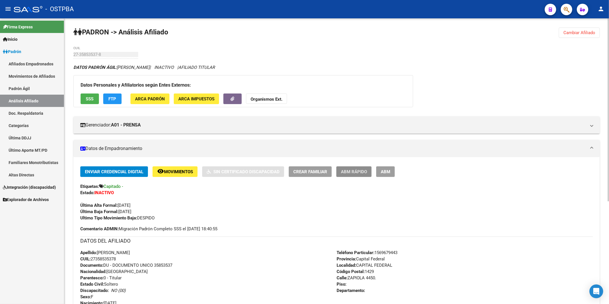
click at [356, 174] on span "ABM Rápido" at bounding box center [354, 171] width 26 height 5
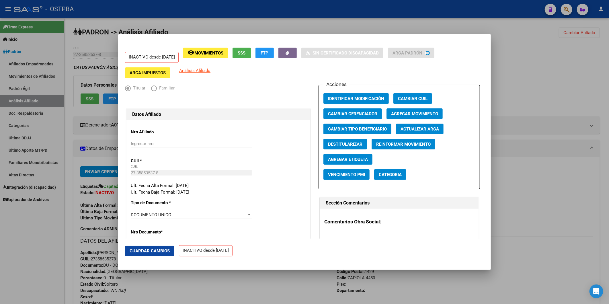
radio input "true"
type input "30-65773589-9"
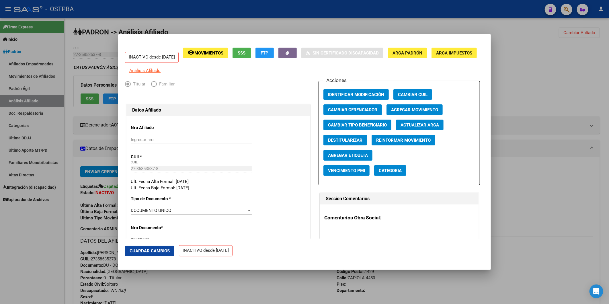
click at [354, 158] on span "Agregar Etiqueta" at bounding box center [348, 155] width 40 height 5
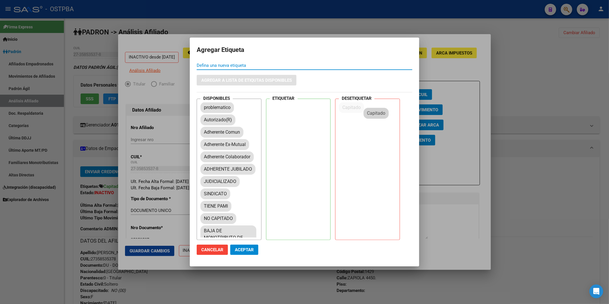
drag, startPoint x: 215, startPoint y: 121, endPoint x: 380, endPoint y: 114, distance: 165.1
click at [250, 251] on span "Aceptar" at bounding box center [244, 249] width 19 height 5
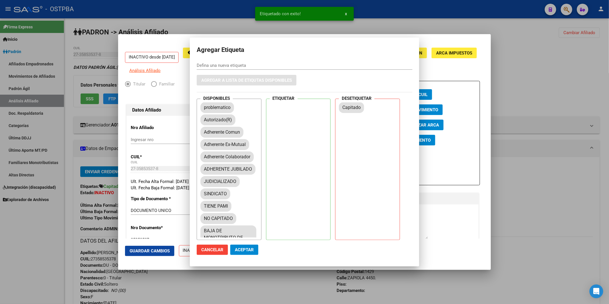
click at [526, 189] on div at bounding box center [304, 152] width 609 height 304
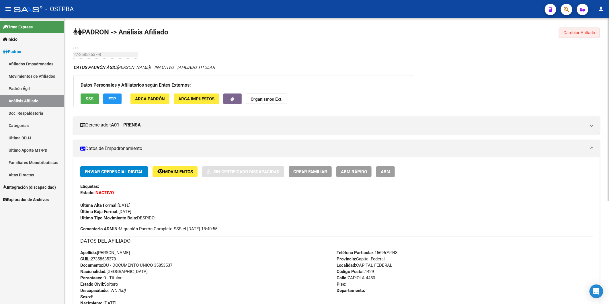
click at [597, 31] on button "Cambiar Afiliado" at bounding box center [579, 33] width 41 height 10
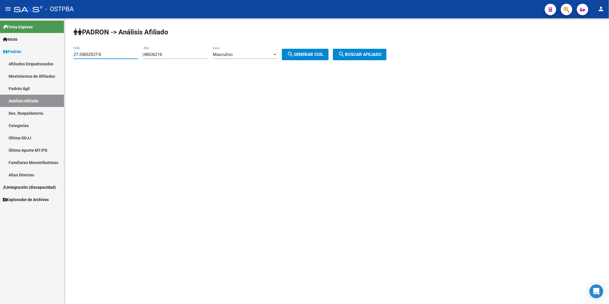
drag, startPoint x: 111, startPoint y: 55, endPoint x: 29, endPoint y: 65, distance: 82.7
click at [29, 65] on mat-sidenav-container "Firma Express Inicio Calendario SSS Instructivos Contacto OS Padrón Afiliados E…" at bounding box center [304, 161] width 609 height 286
paste input "8175664-0"
type input "27-38175664-0"
click at [365, 54] on span "search Buscar afiliado" at bounding box center [359, 54] width 43 height 5
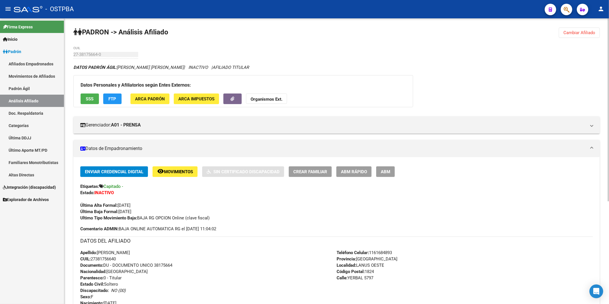
click at [357, 169] on span "ABM Rápido" at bounding box center [354, 171] width 26 height 5
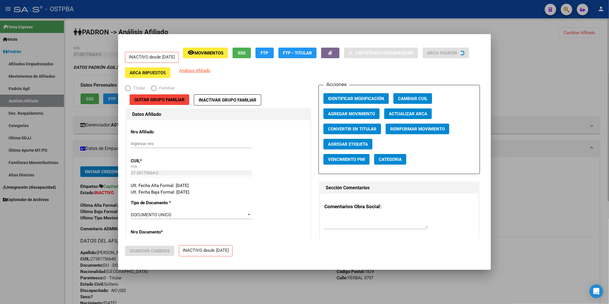
radio input "true"
type input "30-55747936-4"
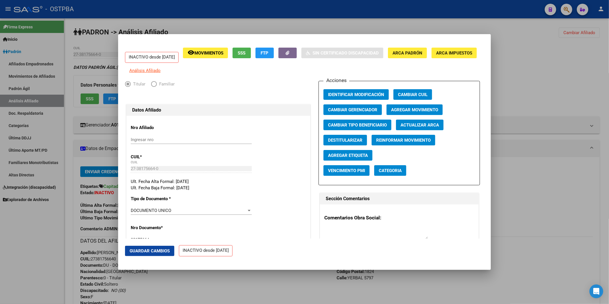
click at [357, 158] on span "Agregar Etiqueta" at bounding box center [348, 155] width 40 height 5
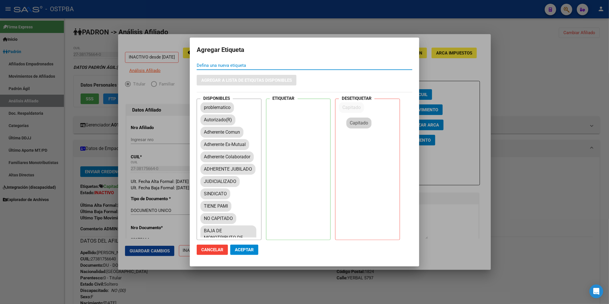
drag, startPoint x: 210, startPoint y: 118, endPoint x: 356, endPoint y: 121, distance: 146.1
drag, startPoint x: 248, startPoint y: 248, endPoint x: 382, endPoint y: 230, distance: 135.8
click at [249, 248] on span "Aceptar" at bounding box center [244, 249] width 19 height 5
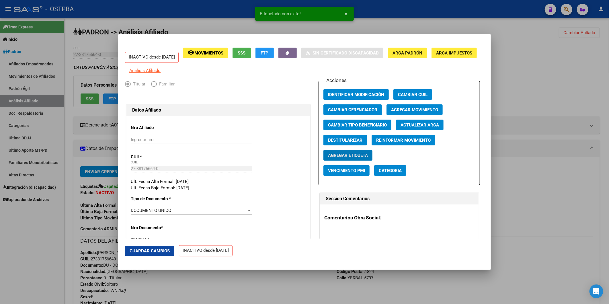
click at [523, 177] on div at bounding box center [304, 152] width 609 height 304
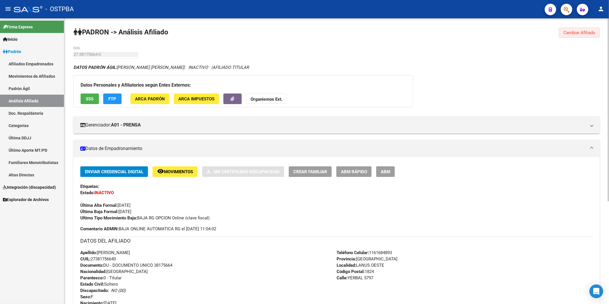
click at [589, 34] on span "Cambiar Afiliado" at bounding box center [580, 32] width 32 height 5
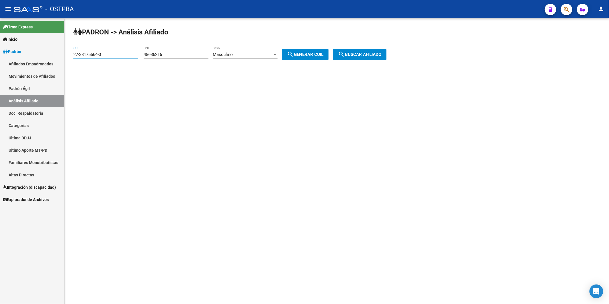
drag, startPoint x: 122, startPoint y: 53, endPoint x: 42, endPoint y: 51, distance: 80.6
click at [42, 51] on mat-sidenav-container "Firma Express Inicio Calendario SSS Instructivos Contacto OS Padrón Afiliados E…" at bounding box center [304, 161] width 609 height 286
paste input "0-29004297-7"
click at [383, 57] on button "search Buscar afiliado" at bounding box center [360, 54] width 54 height 11
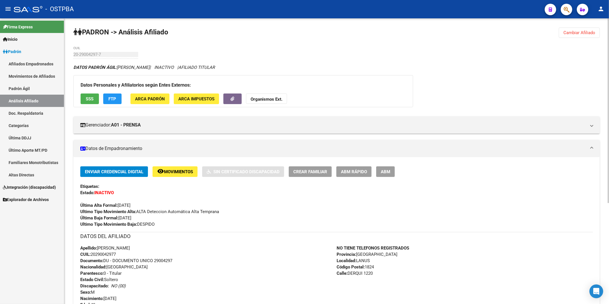
click at [589, 32] on span "Cambiar Afiliado" at bounding box center [580, 32] width 32 height 5
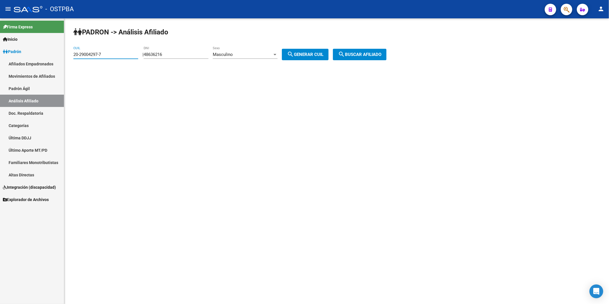
drag, startPoint x: 117, startPoint y: 55, endPoint x: 5, endPoint y: 58, distance: 111.9
click at [5, 58] on mat-sidenav-container "Firma Express Inicio Calendario SSS Instructivos Contacto OS Padrón Afiliados E…" at bounding box center [304, 161] width 609 height 286
paste input "7-39268930-9"
type input "27-39268930-9"
click at [345, 52] on mat-icon "search" at bounding box center [341, 54] width 7 height 7
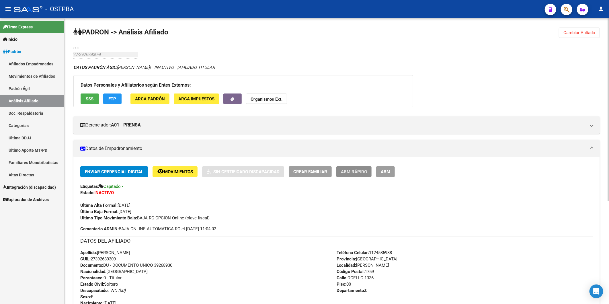
click at [364, 173] on span "ABM Rápido" at bounding box center [354, 171] width 26 height 5
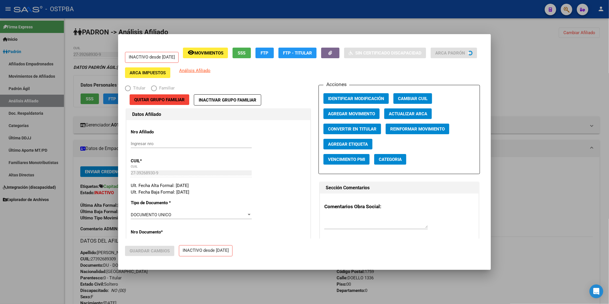
radio input "true"
type input "30-71832257-6"
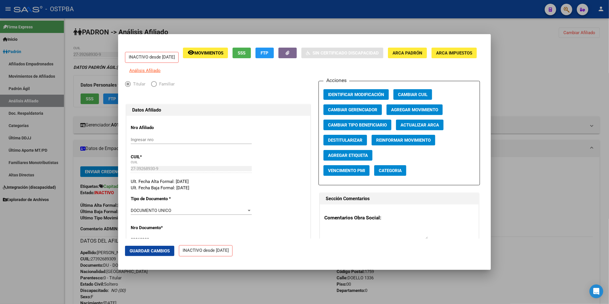
click at [360, 158] on span "Agregar Etiqueta" at bounding box center [348, 155] width 40 height 5
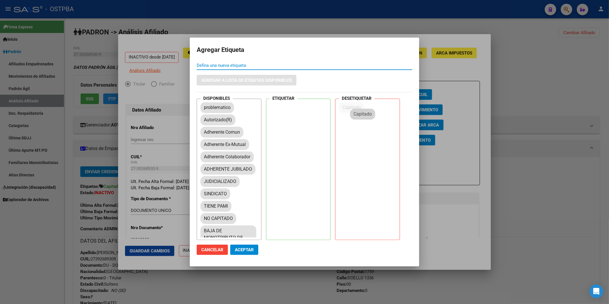
drag, startPoint x: 221, startPoint y: 121, endPoint x: 376, endPoint y: 115, distance: 154.7
drag, startPoint x: 246, startPoint y: 250, endPoint x: 446, endPoint y: 223, distance: 202.4
click at [247, 250] on span "Aceptar" at bounding box center [244, 249] width 19 height 5
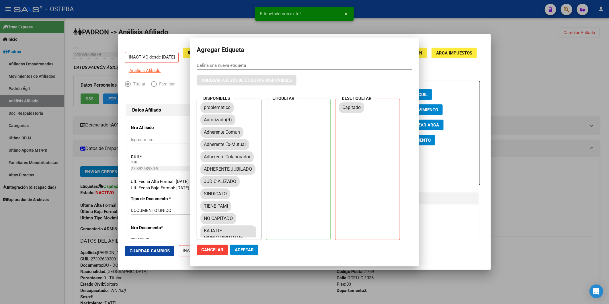
click at [542, 203] on div at bounding box center [304, 152] width 609 height 304
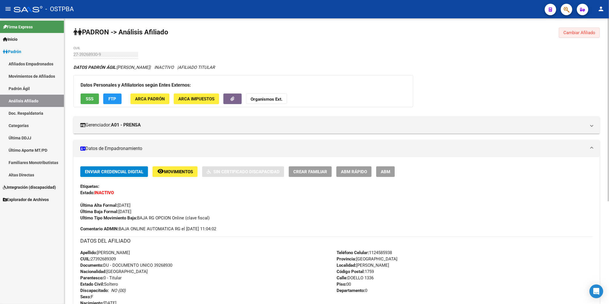
click at [577, 30] on span "Cambiar Afiliado" at bounding box center [580, 32] width 32 height 5
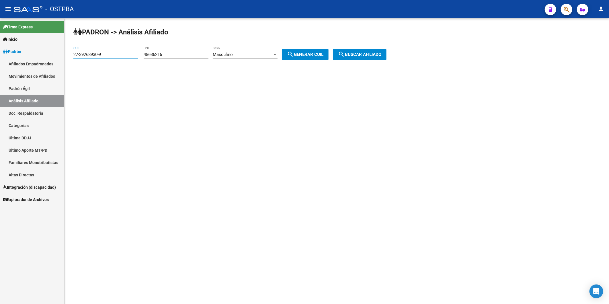
drag, startPoint x: 109, startPoint y: 53, endPoint x: 65, endPoint y: 53, distance: 44.2
click at [65, 53] on div "PADRON -> Análisis Afiliado 27-39268930-9 CUIL | 48636216 DNI Masculino Sexo se…" at bounding box center [336, 48] width 545 height 60
paste input "0-23571617"
click at [374, 56] on span "search Buscar afiliado" at bounding box center [359, 54] width 43 height 5
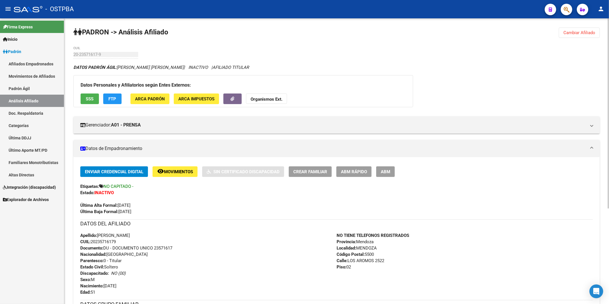
click at [575, 30] on span "Cambiar Afiliado" at bounding box center [580, 32] width 32 height 5
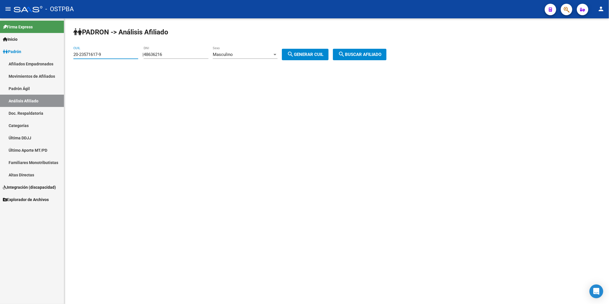
drag, startPoint x: 115, startPoint y: 53, endPoint x: 38, endPoint y: 56, distance: 77.2
click at [38, 56] on mat-sidenav-container "Firma Express Inicio Calendario SSS Instructivos Contacto OS Padrón Afiliados E…" at bounding box center [304, 161] width 609 height 286
paste input "7-46293654-6"
click at [363, 54] on span "search Buscar afiliado" at bounding box center [359, 54] width 43 height 5
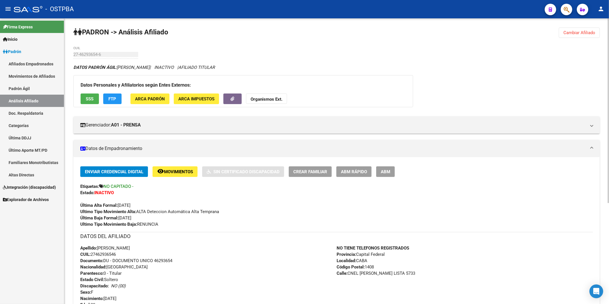
click at [569, 31] on span "Cambiar Afiliado" at bounding box center [580, 32] width 32 height 5
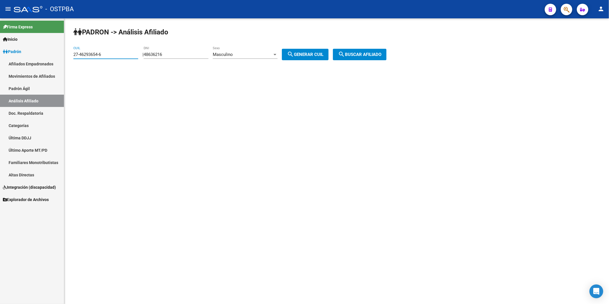
drag, startPoint x: 136, startPoint y: 52, endPoint x: 42, endPoint y: 54, distance: 93.5
click at [42, 54] on mat-sidenav-container "Firma Express Inicio Calendario SSS Instructivos Contacto OS Padrón Afiliados E…" at bounding box center [304, 161] width 609 height 286
paste input "0-41470528-7"
click at [377, 56] on span "search Buscar afiliado" at bounding box center [359, 54] width 43 height 5
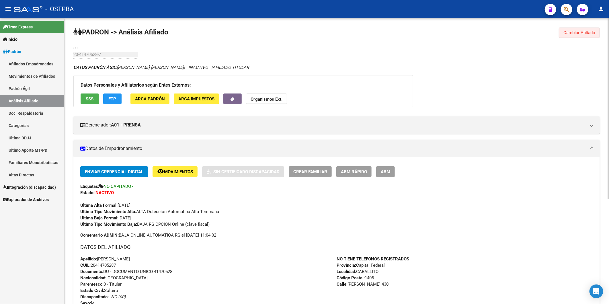
click at [574, 35] on span "Cambiar Afiliado" at bounding box center [580, 32] width 32 height 5
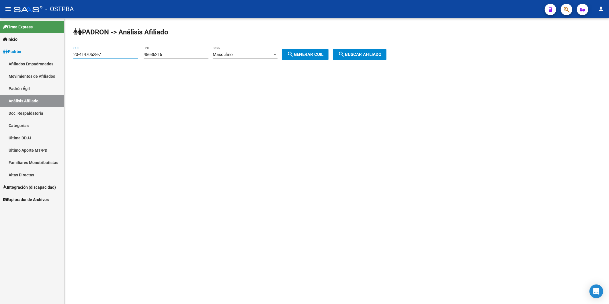
drag, startPoint x: 107, startPoint y: 53, endPoint x: 38, endPoint y: 53, distance: 68.3
click at [38, 53] on mat-sidenav-container "Firma Express Inicio Calendario SSS Instructivos Contacto OS Padrón Afiliados E…" at bounding box center [304, 161] width 609 height 286
paste input "7-39624769-6"
click at [382, 53] on span "search Buscar afiliado" at bounding box center [359, 54] width 43 height 5
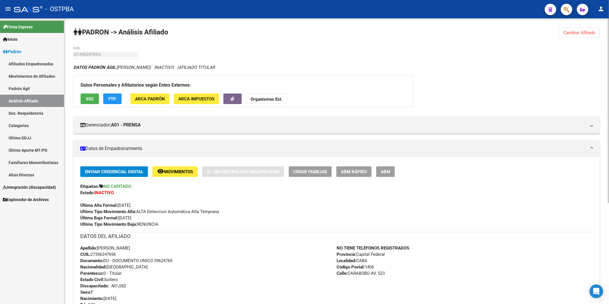
click at [590, 34] on span "Cambiar Afiliado" at bounding box center [580, 32] width 32 height 5
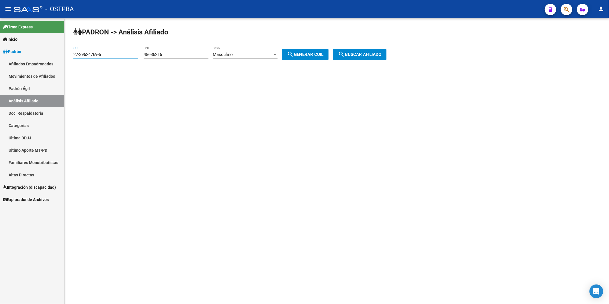
drag, startPoint x: 130, startPoint y: 54, endPoint x: 36, endPoint y: 50, distance: 93.3
click at [36, 50] on mat-sidenav-container "Firma Express Inicio Calendario SSS Instructivos Contacto OS Padrón Afiliados E…" at bounding box center [304, 161] width 609 height 286
paste input "14432565-1"
click at [380, 55] on span "search Buscar afiliado" at bounding box center [359, 54] width 43 height 5
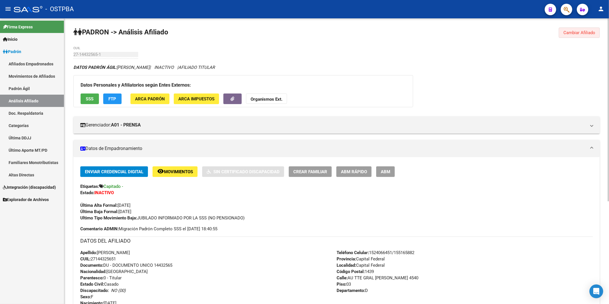
click at [585, 30] on span "Cambiar Afiliado" at bounding box center [580, 32] width 32 height 5
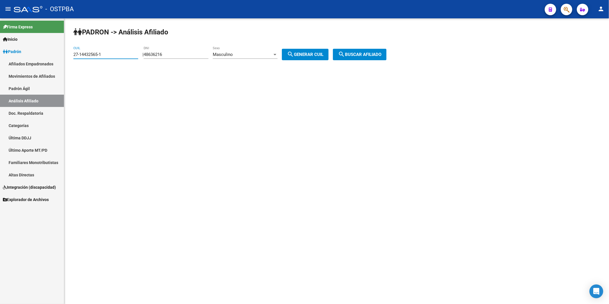
drag, startPoint x: 107, startPoint y: 52, endPoint x: 66, endPoint y: 56, distance: 40.9
click at [66, 56] on div "PADRON -> Análisis Afiliado 27-14432565-1 CUIL | 48636216 DNI Masculino Sexo se…" at bounding box center [336, 48] width 545 height 60
paste input "31552635-9"
click at [377, 57] on span "search Buscar afiliado" at bounding box center [359, 54] width 43 height 5
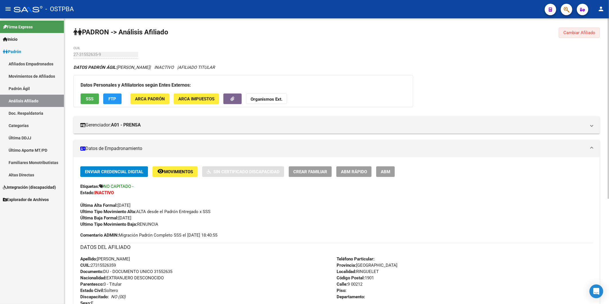
click at [581, 33] on span "Cambiar Afiliado" at bounding box center [580, 32] width 32 height 5
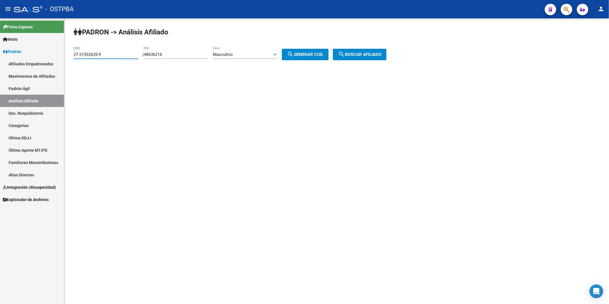
drag, startPoint x: 106, startPoint y: 55, endPoint x: 56, endPoint y: 56, distance: 49.9
click at [56, 56] on mat-sidenav-container "Firma Express Inicio Calendario SSS Instructivos Contacto OS Padrón Afiliados E…" at bounding box center [304, 161] width 609 height 286
paste input "0-39960845-8"
click at [361, 52] on span "search Buscar afiliado" at bounding box center [359, 54] width 43 height 5
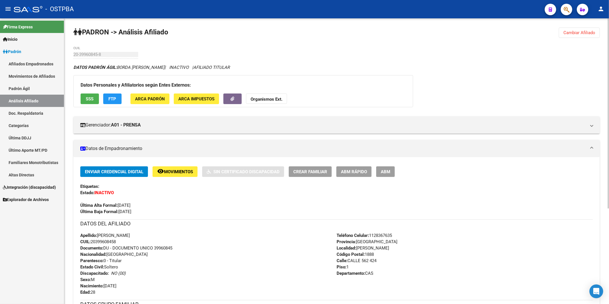
drag, startPoint x: 577, startPoint y: 28, endPoint x: 572, endPoint y: 29, distance: 5.6
click at [577, 29] on button "Cambiar Afiliado" at bounding box center [579, 33] width 41 height 10
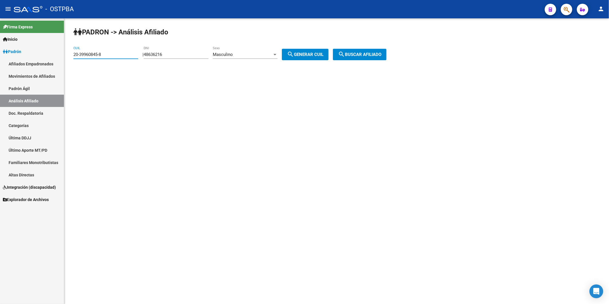
drag, startPoint x: 136, startPoint y: 55, endPoint x: 55, endPoint y: 53, distance: 81.2
click at [55, 53] on mat-sidenav-container "Firma Express Inicio Calendario SSS Instructivos Contacto OS Padrón Afiliados E…" at bounding box center [304, 161] width 609 height 286
paste input "7-96215308-4"
click at [361, 55] on span "search Buscar afiliado" at bounding box center [359, 54] width 43 height 5
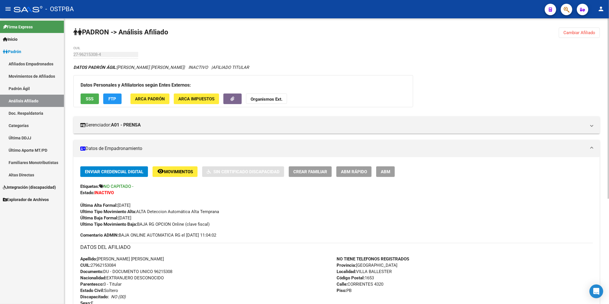
drag, startPoint x: 578, startPoint y: 31, endPoint x: 252, endPoint y: 35, distance: 326.5
click at [577, 31] on span "Cambiar Afiliado" at bounding box center [580, 32] width 32 height 5
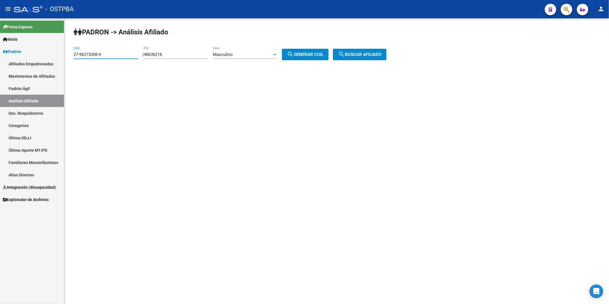
drag, startPoint x: 123, startPoint y: 55, endPoint x: 56, endPoint y: 58, distance: 67.5
click at [56, 58] on mat-sidenav-container "Firma Express Inicio Calendario SSS Instructivos Contacto OS Padrón Afiliados E…" at bounding box center [304, 161] width 609 height 286
paste input "42096442-6"
click at [363, 55] on span "search Buscar afiliado" at bounding box center [359, 54] width 43 height 5
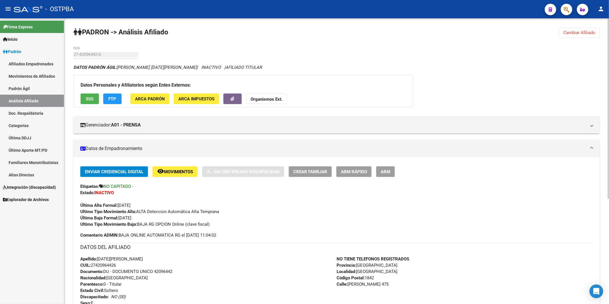
click at [596, 33] on span "Cambiar Afiliado" at bounding box center [580, 32] width 32 height 5
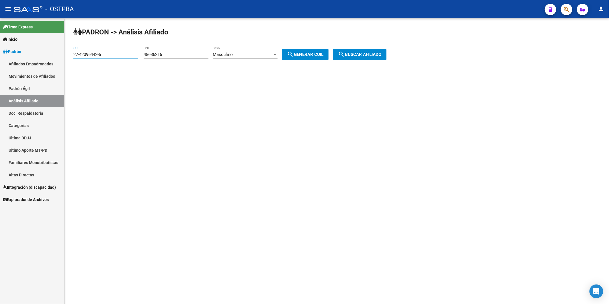
drag, startPoint x: 112, startPoint y: 52, endPoint x: 26, endPoint y: 57, distance: 86.2
click at [26, 57] on mat-sidenav-container "Firma Express Inicio Calendario SSS Instructivos Contacto OS Padrón Afiliados E…" at bounding box center [304, 161] width 609 height 286
paste input "1917999-5"
click at [372, 54] on span "search Buscar afiliado" at bounding box center [359, 54] width 43 height 5
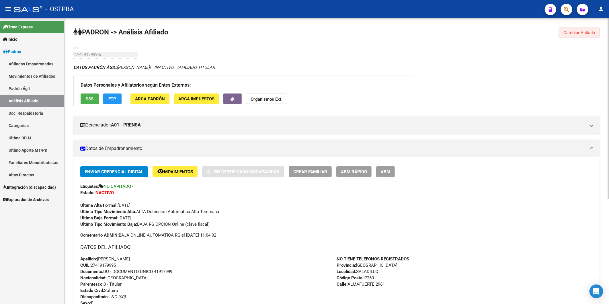
drag, startPoint x: 586, startPoint y: 31, endPoint x: 198, endPoint y: 38, distance: 387.9
click at [586, 31] on span "Cambiar Afiliado" at bounding box center [580, 32] width 32 height 5
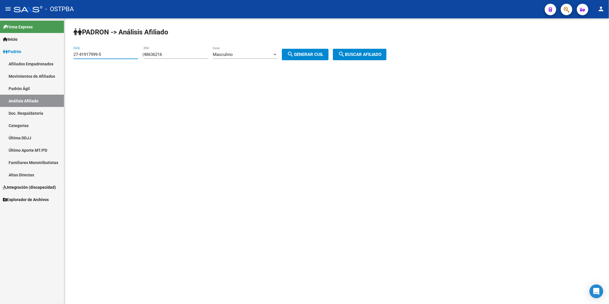
drag, startPoint x: 126, startPoint y: 54, endPoint x: 24, endPoint y: 54, distance: 102.1
click at [24, 54] on mat-sidenav-container "Firma Express Inicio Calendario SSS Instructivos Contacto OS Padrón Afiliados E…" at bounding box center [304, 161] width 609 height 286
paste input "836111-0"
type input "27-41836111-0"
click at [372, 55] on span "search Buscar afiliado" at bounding box center [359, 54] width 43 height 5
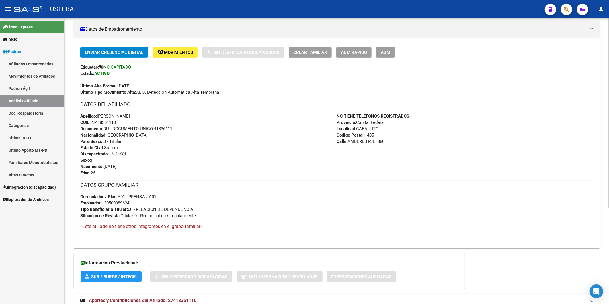
scroll to position [143, 0]
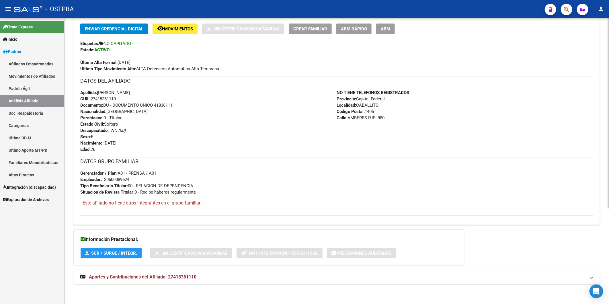
click at [192, 277] on span "Aportes y Contribuciones del Afiliado: 27418361110" at bounding box center [143, 276] width 108 height 5
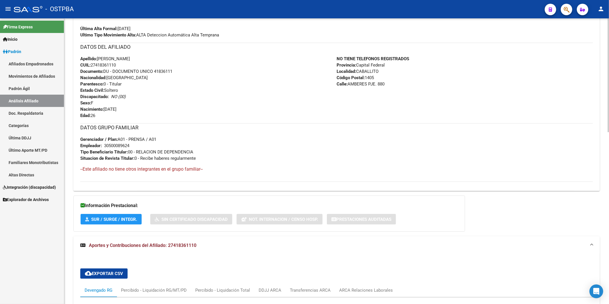
scroll to position [273, 0]
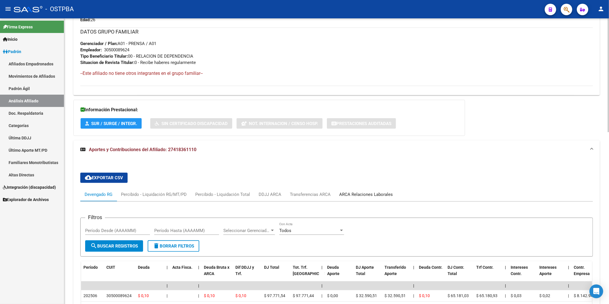
click at [365, 194] on div "ARCA Relaciones Laborales" at bounding box center [366, 194] width 54 height 6
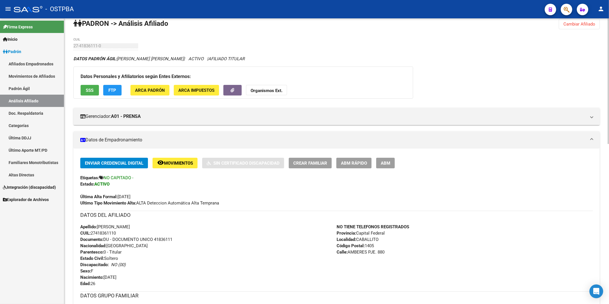
scroll to position [0, 0]
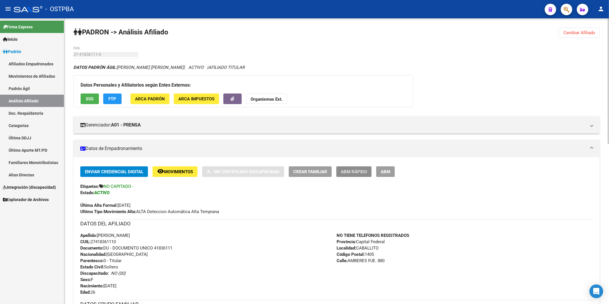
click at [351, 170] on span "ABM Rápido" at bounding box center [354, 171] width 26 height 5
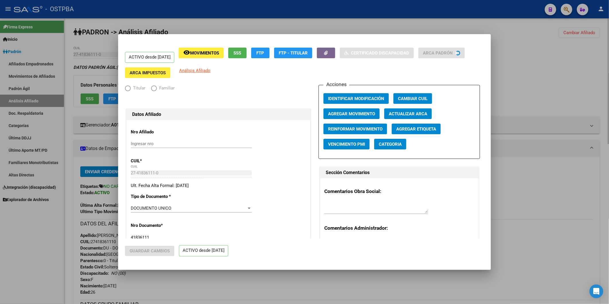
radio input "true"
type input "30-50008962-4"
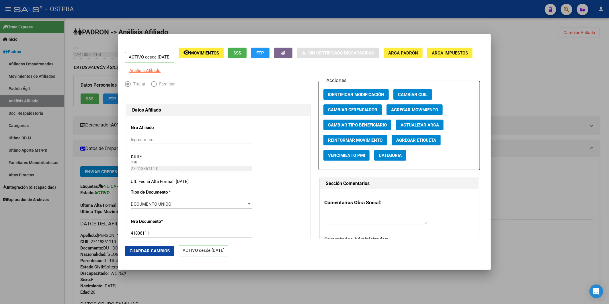
click at [409, 112] on span "Agregar Movimiento" at bounding box center [414, 109] width 47 height 5
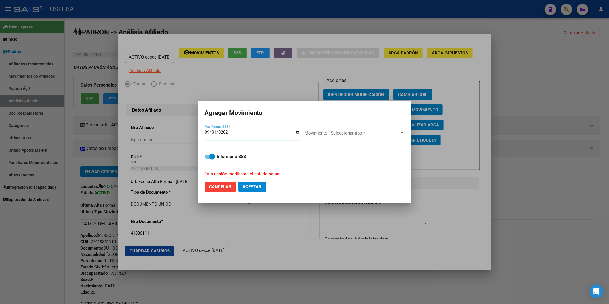
type input "[DATE]"
click at [402, 133] on div at bounding box center [402, 132] width 3 height 1
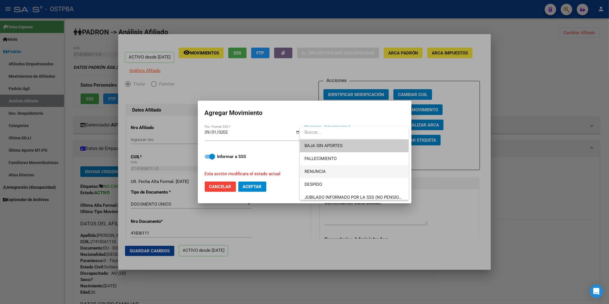
click at [344, 170] on span "RENUNCIA" at bounding box center [355, 171] width 100 height 13
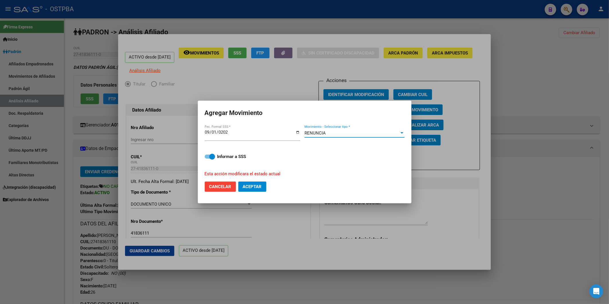
click at [259, 187] on span "Aceptar" at bounding box center [252, 186] width 19 height 5
click at [539, 193] on div at bounding box center [304, 152] width 609 height 304
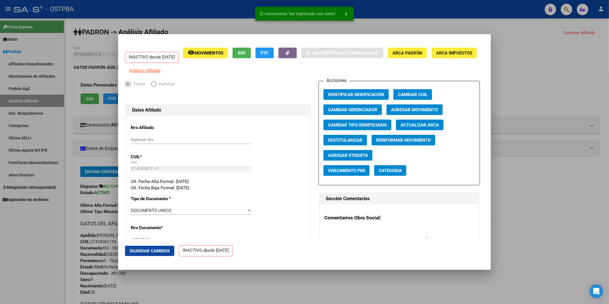
click at [417, 297] on div at bounding box center [304, 152] width 609 height 304
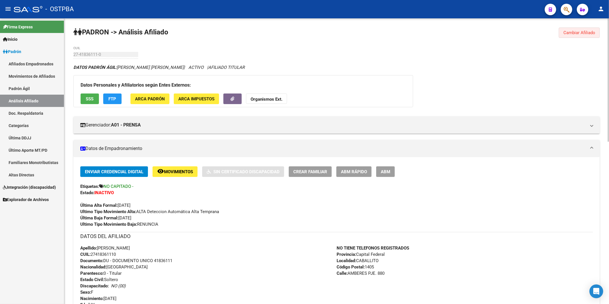
click at [572, 29] on button "Cambiar Afiliado" at bounding box center [579, 33] width 41 height 10
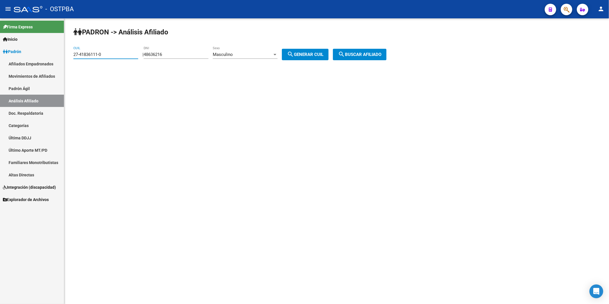
drag, startPoint x: 113, startPoint y: 53, endPoint x: 75, endPoint y: 52, distance: 38.2
click at [75, 52] on div "27-41836111-0 CUIL" at bounding box center [105, 52] width 65 height 12
paste input "38491582"
click at [382, 53] on span "search Buscar afiliado" at bounding box center [359, 54] width 43 height 5
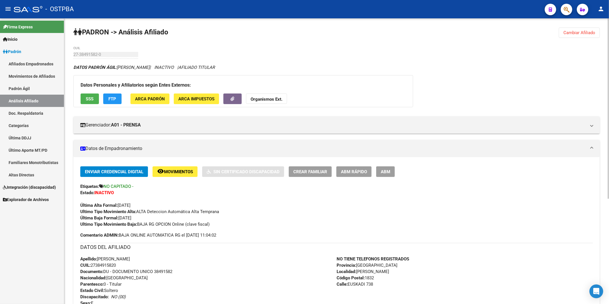
drag, startPoint x: 571, startPoint y: 30, endPoint x: 566, endPoint y: 33, distance: 5.1
click at [571, 31] on span "Cambiar Afiliado" at bounding box center [580, 32] width 32 height 5
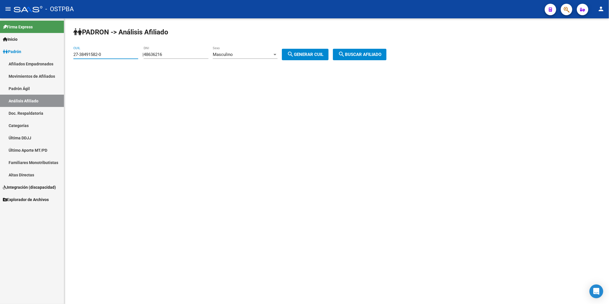
drag, startPoint x: 116, startPoint y: 55, endPoint x: 57, endPoint y: 60, distance: 59.6
click at [57, 60] on mat-sidenav-container "Firma Express Inicio Calendario SSS Instructivos Contacto OS Padrón Afiliados E…" at bounding box center [304, 161] width 609 height 286
paste input "305627-1"
click at [362, 56] on span "search Buscar afiliado" at bounding box center [359, 54] width 43 height 5
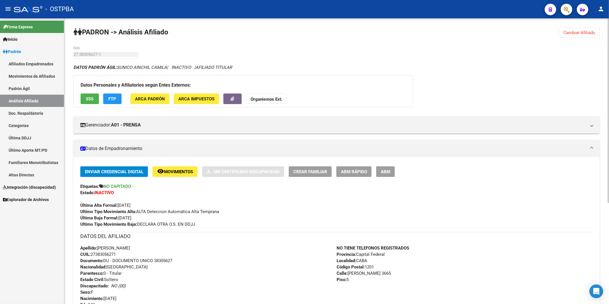
click at [588, 30] on span "Cambiar Afiliado" at bounding box center [580, 32] width 32 height 5
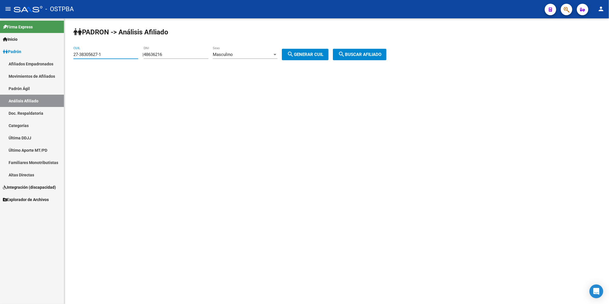
drag, startPoint x: 119, startPoint y: 55, endPoint x: 11, endPoint y: 55, distance: 108.2
click at [11, 55] on mat-sidenav-container "Firma Express Inicio Calendario SSS Instructivos Contacto OS Padrón Afiliados E…" at bounding box center [304, 161] width 609 height 286
paste input "3279271-2"
click at [376, 52] on span "search Buscar afiliado" at bounding box center [359, 54] width 43 height 5
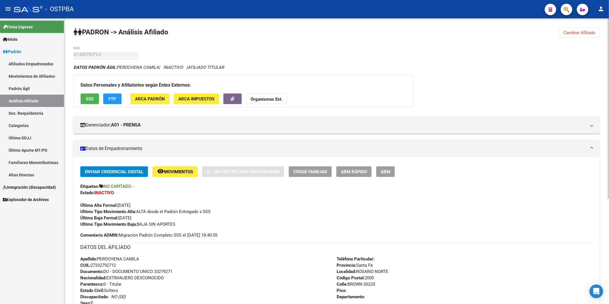
click at [590, 33] on span "Cambiar Afiliado" at bounding box center [580, 32] width 32 height 5
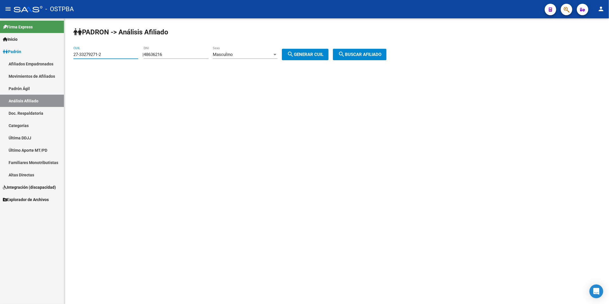
drag, startPoint x: 105, startPoint y: 55, endPoint x: 63, endPoint y: 56, distance: 42.8
click at [63, 56] on mat-sidenav-container "Firma Express Inicio Calendario SSS Instructivos Contacto OS Padrón Afiliados E…" at bounding box center [304, 161] width 609 height 286
paste input "28034195-4"
click at [382, 54] on span "search Buscar afiliado" at bounding box center [359, 54] width 43 height 5
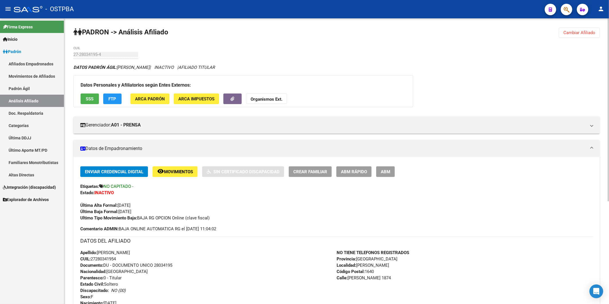
click at [584, 31] on span "Cambiar Afiliado" at bounding box center [580, 32] width 32 height 5
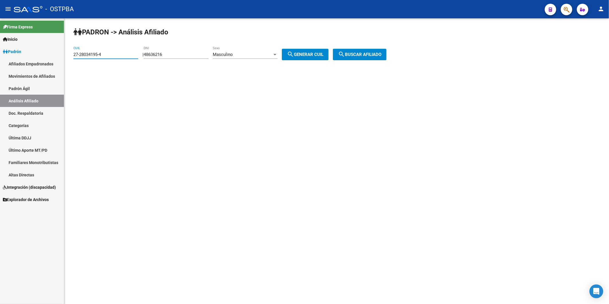
drag, startPoint x: 131, startPoint y: 55, endPoint x: 56, endPoint y: 53, distance: 75.8
click at [56, 53] on mat-sidenav-container "Firma Express Inicio Calendario SSS Instructivos Contacto OS Padrón Afiliados E…" at bounding box center [304, 161] width 609 height 286
paste input "3-43316447"
click at [370, 53] on span "search Buscar afiliado" at bounding box center [359, 54] width 43 height 5
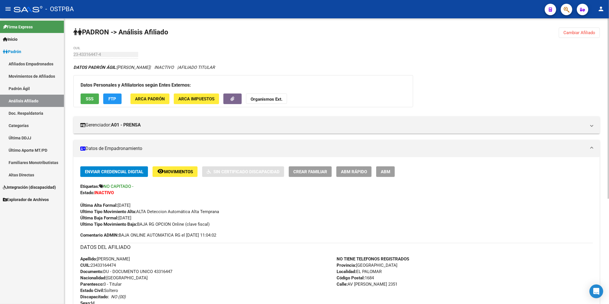
click at [590, 31] on span "Cambiar Afiliado" at bounding box center [580, 32] width 32 height 5
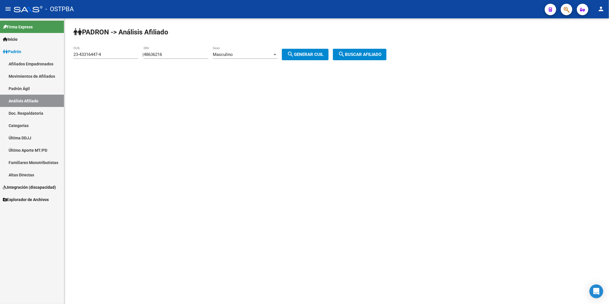
drag, startPoint x: 110, startPoint y: 50, endPoint x: 83, endPoint y: 59, distance: 28.7
click at [83, 59] on div "23-43316447-4 CUIL" at bounding box center [105, 55] width 65 height 18
drag, startPoint x: 83, startPoint y: 59, endPoint x: 114, endPoint y: 57, distance: 31.6
click at [115, 59] on div "23-43316447-4 CUIL" at bounding box center [105, 52] width 65 height 12
drag, startPoint x: 113, startPoint y: 55, endPoint x: 68, endPoint y: 54, distance: 44.5
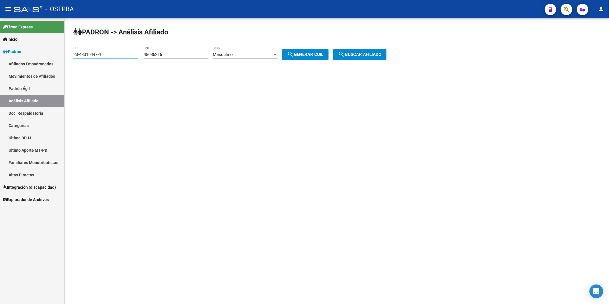
click at [68, 54] on div "PADRON -> Análisis Afiliado 23-43316447-4 CUIL | 48636216 DNI Masculino Sexo se…" at bounding box center [336, 48] width 545 height 60
paste input "2567289"
type input "23-42567289-4"
click at [362, 54] on span "search Buscar afiliado" at bounding box center [359, 54] width 43 height 5
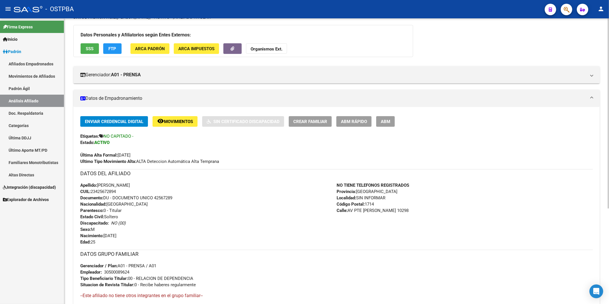
scroll to position [143, 0]
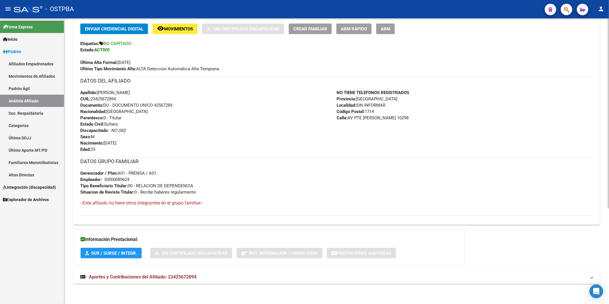
click at [189, 278] on span "Aportes y Contribuciones del Afiliado: 23425672894" at bounding box center [143, 276] width 108 height 5
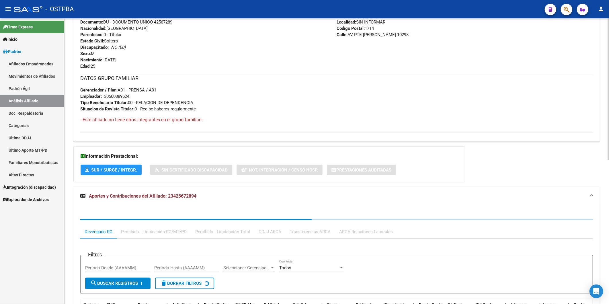
scroll to position [291, 0]
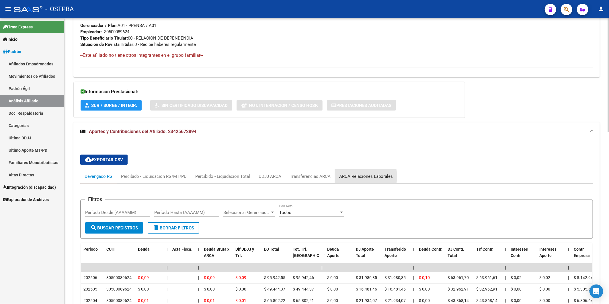
click at [355, 177] on div "ARCA Relaciones Laborales" at bounding box center [366, 176] width 54 height 6
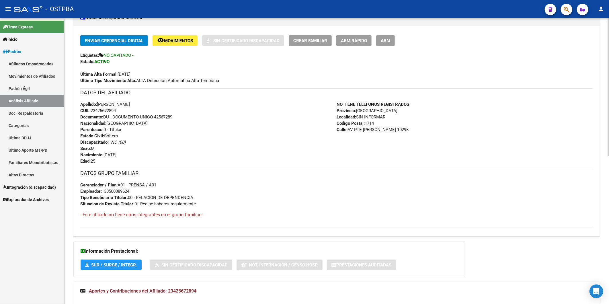
scroll to position [36, 0]
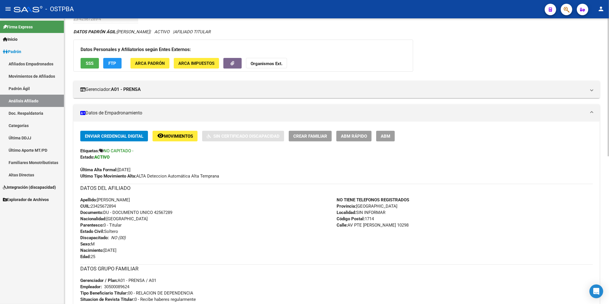
click at [354, 138] on span "ABM Rápido" at bounding box center [354, 136] width 26 height 5
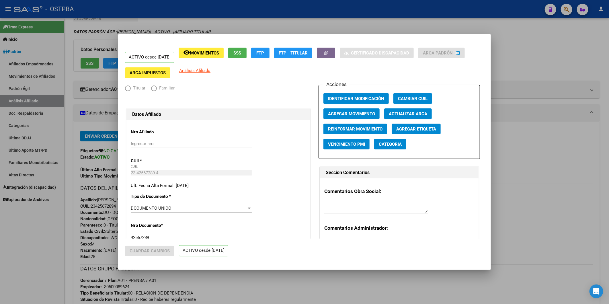
radio input "true"
type input "30-50008962-4"
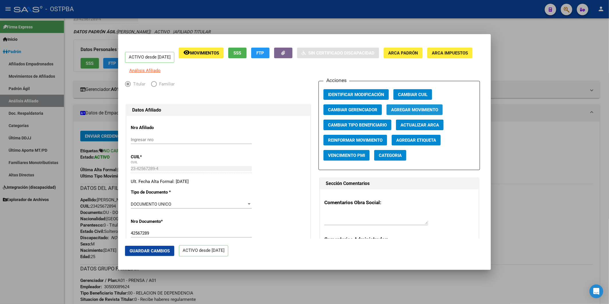
click at [405, 112] on span "Agregar Movimiento" at bounding box center [414, 109] width 47 height 5
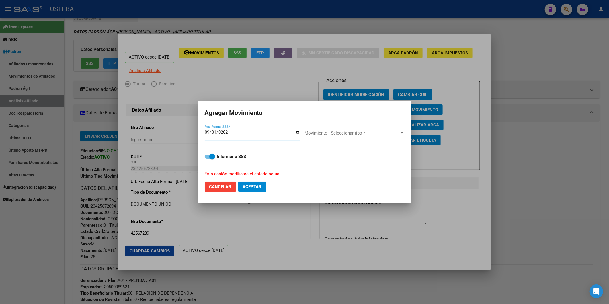
type input "[DATE]"
click at [402, 134] on div at bounding box center [402, 133] width 5 height 5
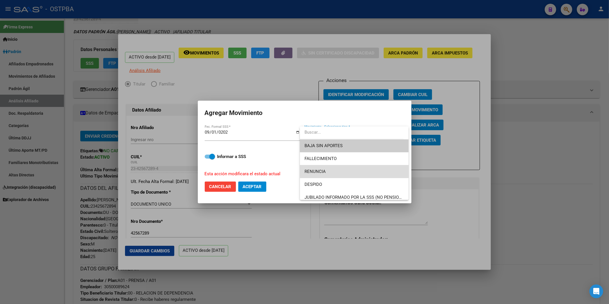
click at [361, 170] on span "RENUNCIA" at bounding box center [355, 171] width 100 height 13
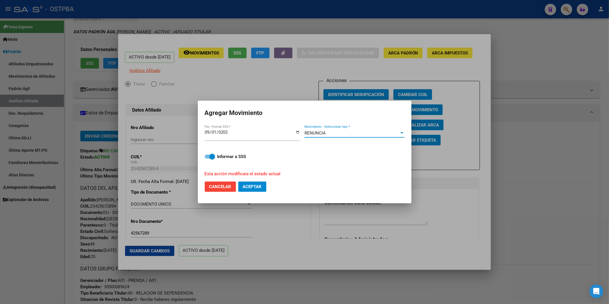
click at [262, 185] on span "Aceptar" at bounding box center [252, 186] width 19 height 5
checkbox input "false"
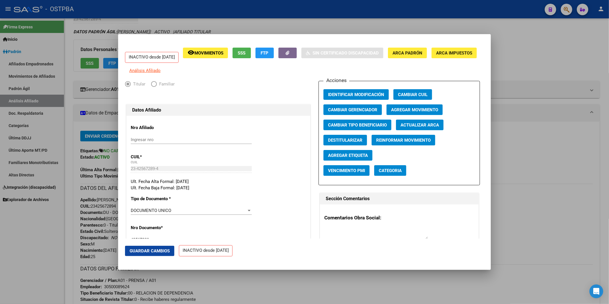
click at [580, 52] on div at bounding box center [304, 152] width 609 height 304
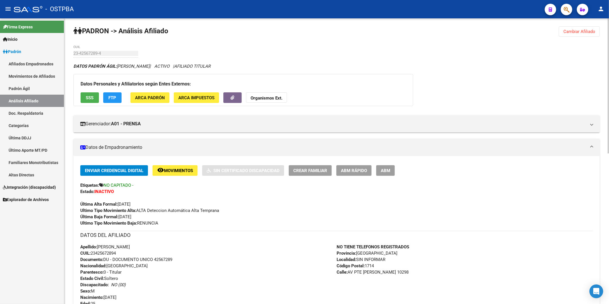
scroll to position [0, 0]
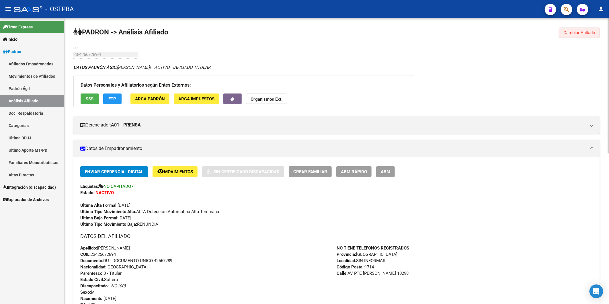
drag, startPoint x: 580, startPoint y: 35, endPoint x: 514, endPoint y: 34, distance: 66.0
click at [580, 34] on span "Cambiar Afiliado" at bounding box center [580, 32] width 32 height 5
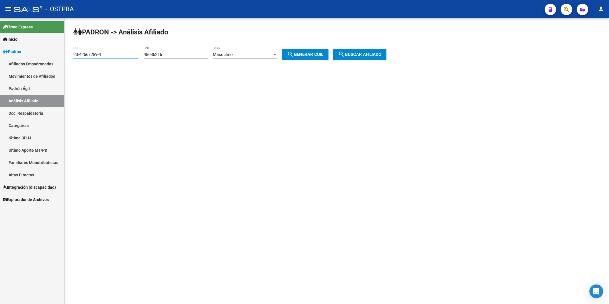
drag, startPoint x: 127, startPoint y: 56, endPoint x: 55, endPoint y: 55, distance: 72.0
click at [55, 55] on mat-sidenav-container "Firma Express Inicio Calendario SSS Instructivos Contacto OS Padrón Afiliados E…" at bounding box center [304, 161] width 609 height 286
paste input "0-40871845-8"
click at [364, 56] on span "search Buscar afiliado" at bounding box center [359, 54] width 43 height 5
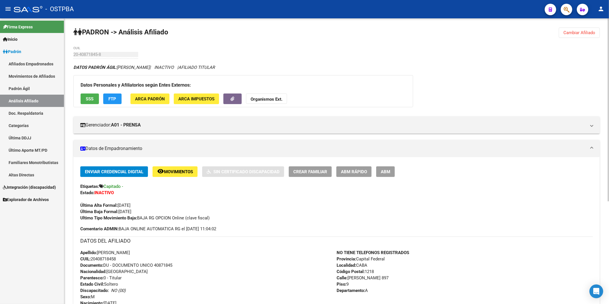
click at [570, 30] on span "Cambiar Afiliado" at bounding box center [580, 32] width 32 height 5
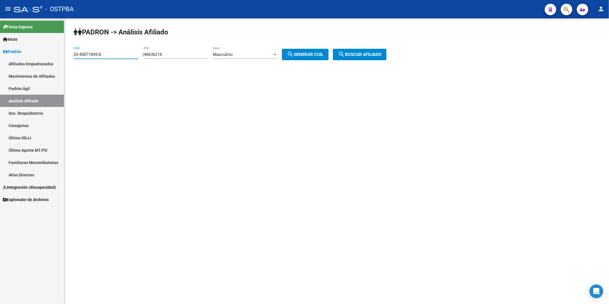
drag, startPoint x: 125, startPoint y: 56, endPoint x: 15, endPoint y: 66, distance: 109.8
click at [15, 66] on mat-sidenav-container "Firma Express Inicio Calendario SSS Instructivos Contacto OS Padrón Afiliados E…" at bounding box center [304, 161] width 609 height 286
paste input "38795495-4"
click at [366, 52] on span "search Buscar afiliado" at bounding box center [359, 54] width 43 height 5
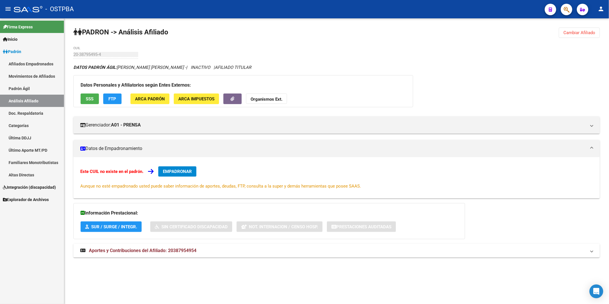
drag, startPoint x: 585, startPoint y: 35, endPoint x: 567, endPoint y: 29, distance: 18.3
click at [586, 35] on button "Cambiar Afiliado" at bounding box center [579, 33] width 41 height 10
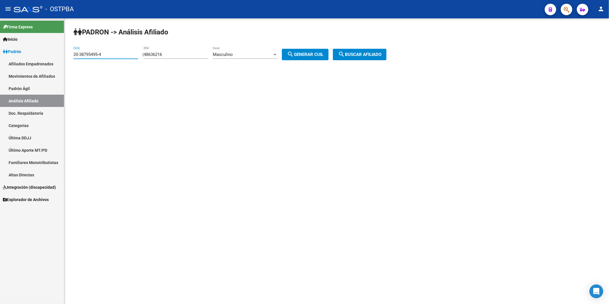
drag, startPoint x: 129, startPoint y: 54, endPoint x: 0, endPoint y: 29, distance: 131.8
click at [34, 46] on mat-sidenav-container "Firma Express Inicio Calendario SSS Instructivos Contacto OS Padrón Afiliados E…" at bounding box center [304, 161] width 609 height 286
paste input "5478438-7"
click at [354, 52] on button "search Buscar afiliado" at bounding box center [360, 54] width 54 height 11
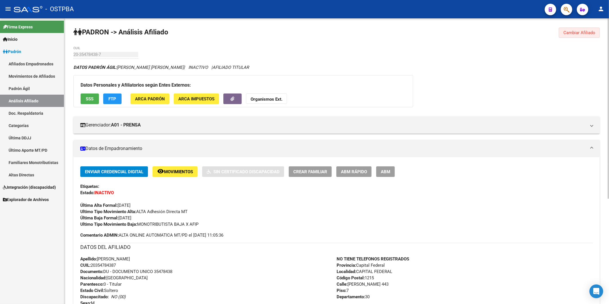
click at [580, 32] on span "Cambiar Afiliado" at bounding box center [580, 32] width 32 height 5
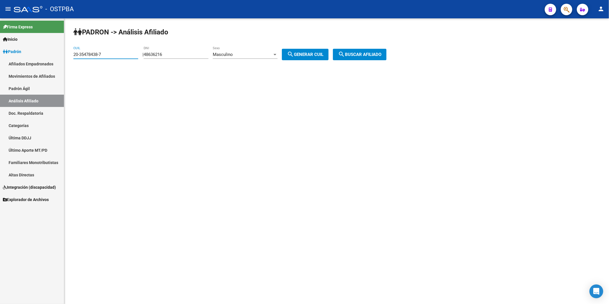
drag, startPoint x: 116, startPoint y: 56, endPoint x: 12, endPoint y: 53, distance: 103.9
click at [22, 60] on mat-sidenav-container "Firma Express Inicio Calendario SSS Instructivos Contacto OS Padrón Afiliados E…" at bounding box center [304, 161] width 609 height 286
paste input "3794984-4"
type input "20-33794984-4"
click at [379, 52] on span "search Buscar afiliado" at bounding box center [359, 54] width 43 height 5
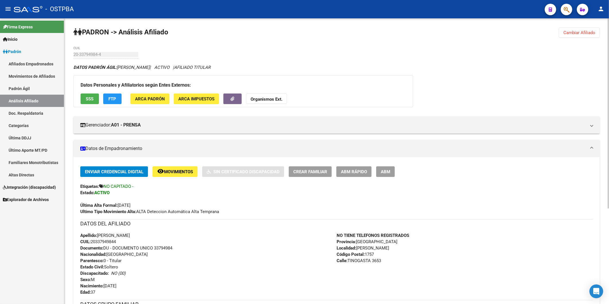
scroll to position [143, 0]
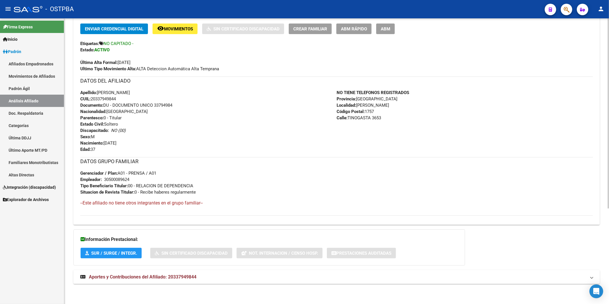
click at [188, 277] on span "Aportes y Contribuciones del Afiliado: 20337949844" at bounding box center [143, 276] width 108 height 5
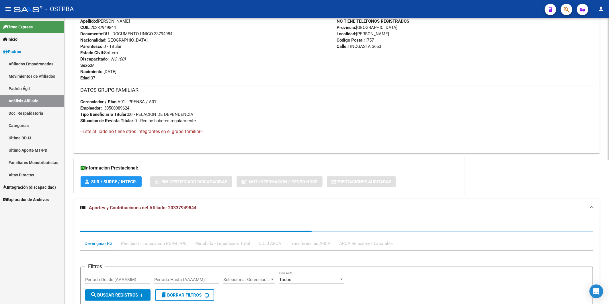
scroll to position [291, 0]
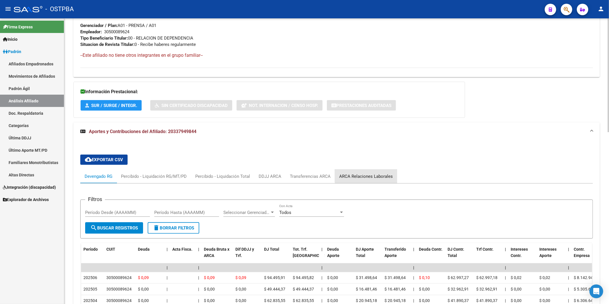
click at [374, 174] on div "ARCA Relaciones Laborales" at bounding box center [366, 176] width 54 height 6
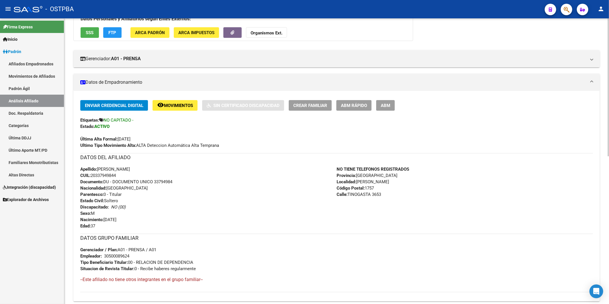
scroll to position [0, 0]
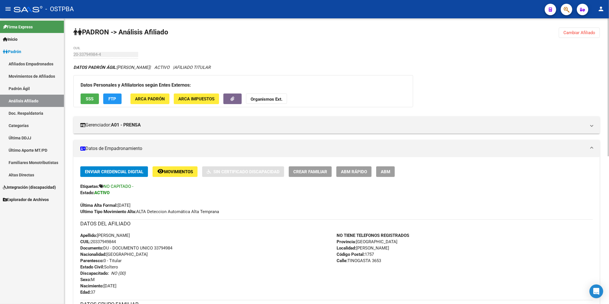
click at [349, 167] on button "ABM Rápido" at bounding box center [354, 171] width 35 height 11
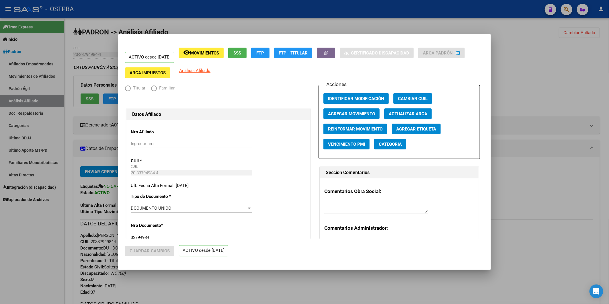
radio input "true"
type input "30-50008962-4"
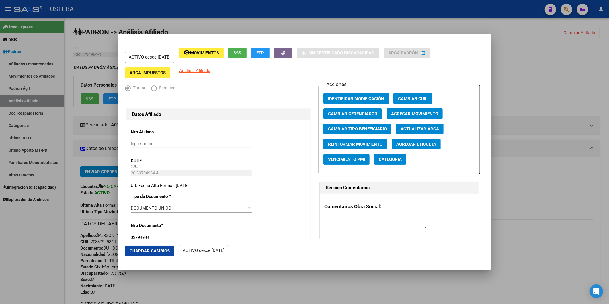
click at [397, 113] on span "Agregar Movimiento" at bounding box center [414, 113] width 47 height 5
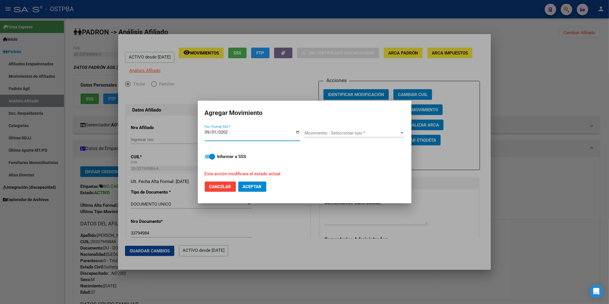
type input "[DATE]"
click at [402, 133] on div at bounding box center [402, 132] width 3 height 1
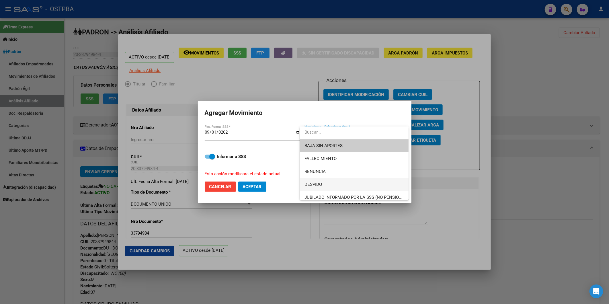
click at [325, 182] on span "DESPIDO" at bounding box center [355, 184] width 100 height 13
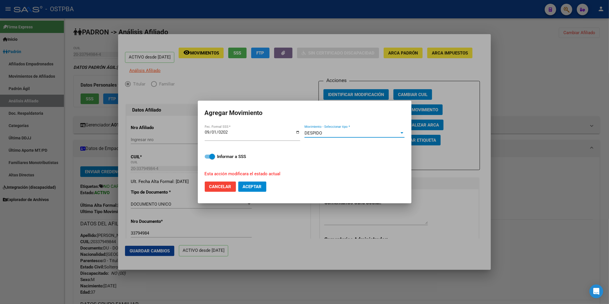
drag, startPoint x: 260, startPoint y: 183, endPoint x: 156, endPoint y: 296, distance: 153.5
click at [211, 224] on div "ACTIVO desde [DATE] remove_red_eye Movimientos SSS FTP Sin Certificado Discapac…" at bounding box center [304, 152] width 609 height 304
click at [263, 186] on button "Aceptar" at bounding box center [252, 187] width 28 height 10
checkbox input "false"
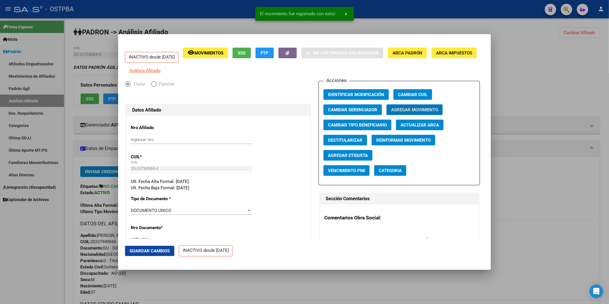
click at [558, 215] on div at bounding box center [304, 152] width 609 height 304
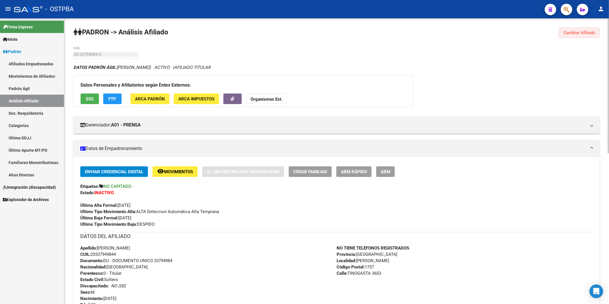
drag, startPoint x: 593, startPoint y: 35, endPoint x: 334, endPoint y: 43, distance: 259.5
click at [593, 35] on button "Cambiar Afiliado" at bounding box center [579, 33] width 41 height 10
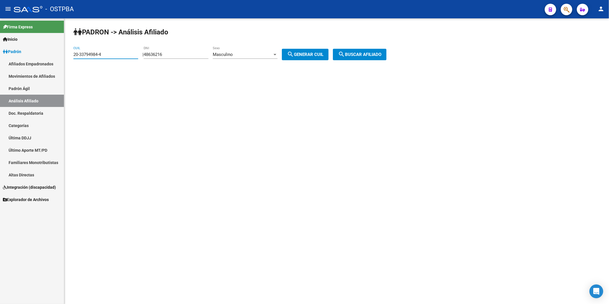
drag, startPoint x: 119, startPoint y: 54, endPoint x: 26, endPoint y: 54, distance: 93.2
click at [32, 57] on mat-sidenav-container "Firma Express Inicio Calendario SSS Instructivos Contacto OS Padrón Afiliados E…" at bounding box center [304, 161] width 609 height 286
paste input "1928163-1"
type input "20-31928163-1"
click at [382, 54] on span "search Buscar afiliado" at bounding box center [359, 54] width 43 height 5
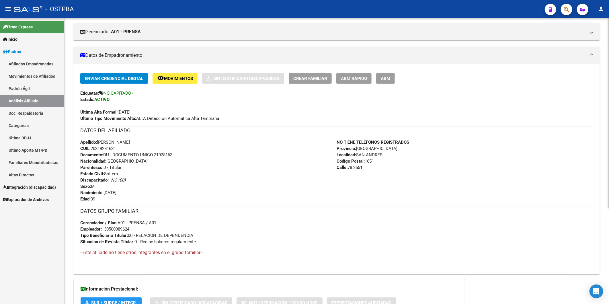
scroll to position [143, 0]
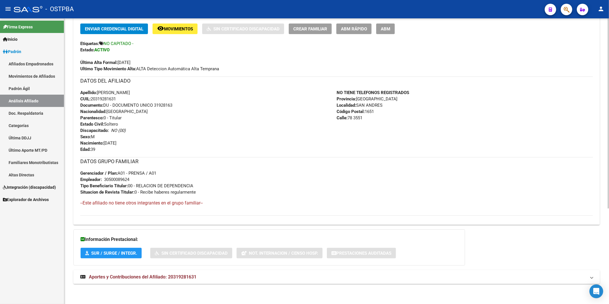
click at [195, 277] on span "Aportes y Contribuciones del Afiliado: 20319281631" at bounding box center [143, 276] width 108 height 5
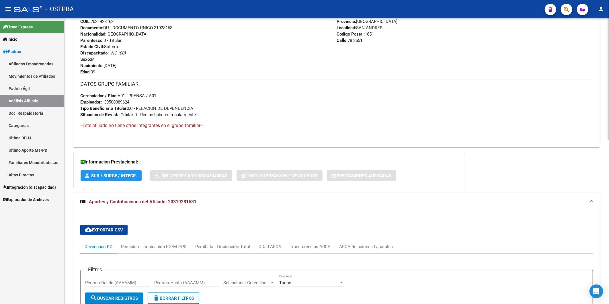
scroll to position [240, 0]
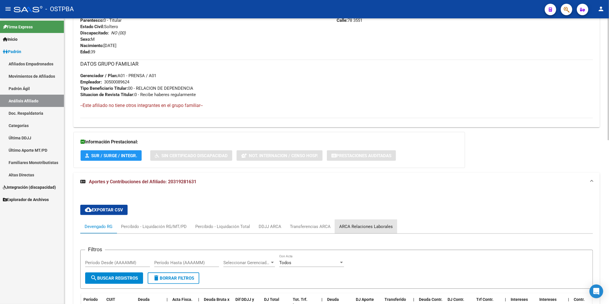
click at [366, 227] on div "ARCA Relaciones Laborales" at bounding box center [366, 226] width 54 height 6
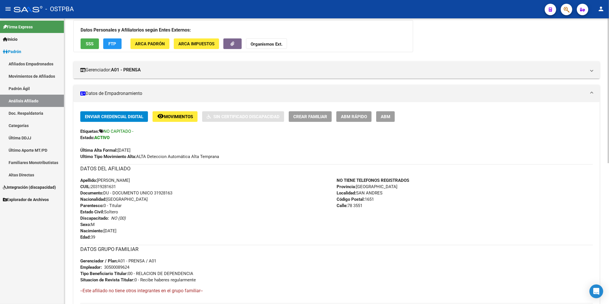
scroll to position [0, 0]
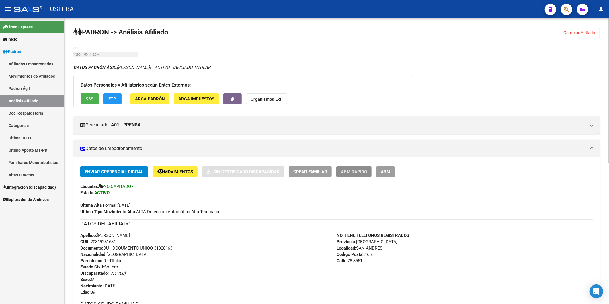
click at [354, 173] on span "ABM Rápido" at bounding box center [354, 171] width 26 height 5
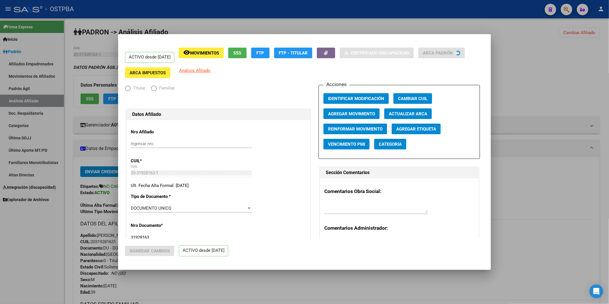
radio input "true"
type input "30-50008962-4"
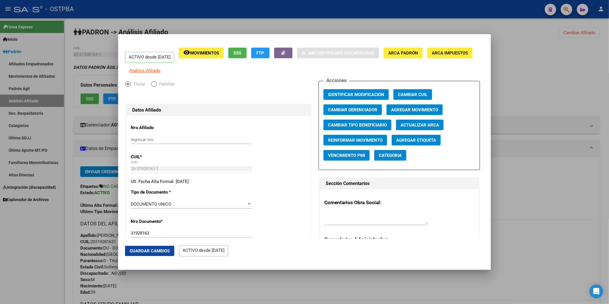
click at [403, 112] on span "Agregar Movimiento" at bounding box center [414, 109] width 47 height 5
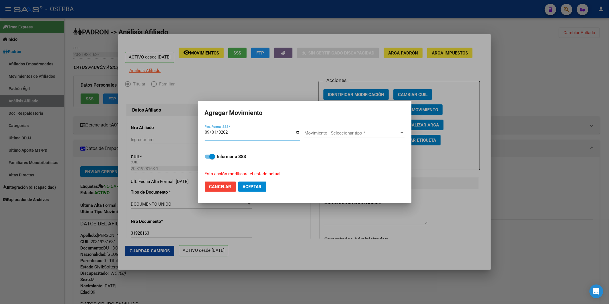
type input "[DATE]"
click at [405, 131] on app-drop-down-list "Movimiento - Seleccionar tipo * Movimiento - Seleccionar tipo *" at bounding box center [357, 133] width 105 height 5
click at [402, 133] on div at bounding box center [402, 132] width 3 height 1
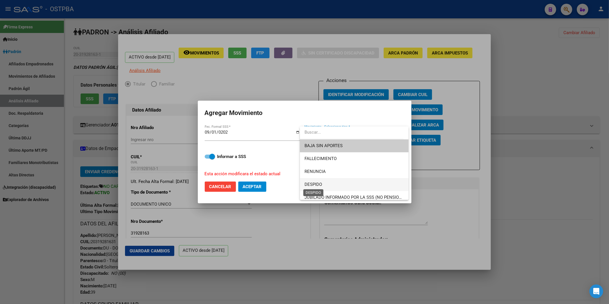
click at [320, 184] on span "DESPIDO" at bounding box center [313, 184] width 17 height 5
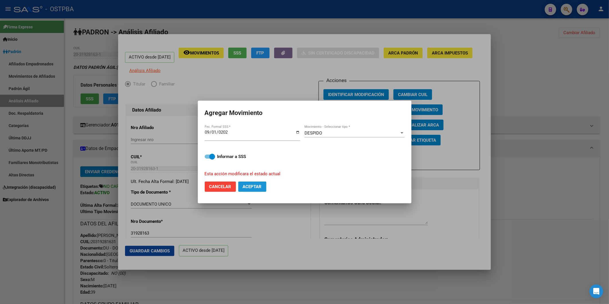
click at [253, 187] on span "Aceptar" at bounding box center [252, 186] width 19 height 5
checkbox input "false"
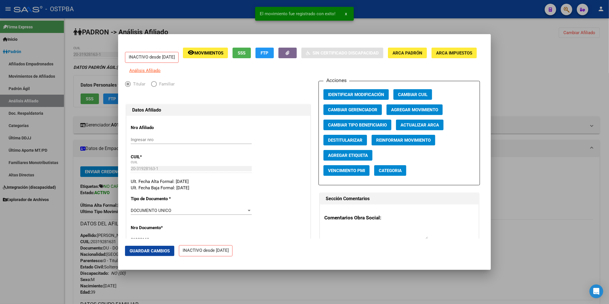
click at [543, 189] on div at bounding box center [304, 152] width 609 height 304
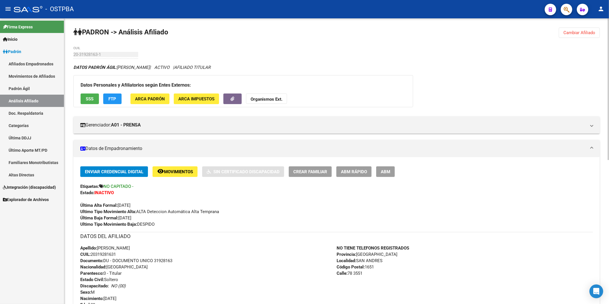
click at [585, 32] on span "Cambiar Afiliado" at bounding box center [580, 32] width 32 height 5
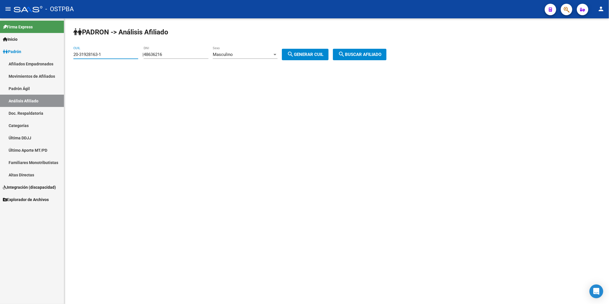
drag, startPoint x: 113, startPoint y: 53, endPoint x: -1, endPoint y: 54, distance: 114.8
click at [0, 54] on html "menu - OSTPBA person Firma Express Inicio Calendario SSS Instructivos Contacto …" at bounding box center [304, 152] width 609 height 304
paste input "23249120-6"
click at [379, 52] on span "search Buscar afiliado" at bounding box center [359, 54] width 43 height 5
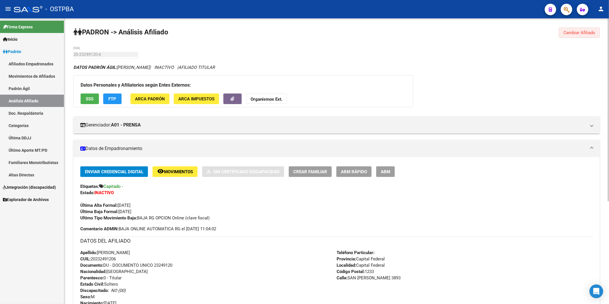
click at [583, 28] on button "Cambiar Afiliado" at bounding box center [579, 33] width 41 height 10
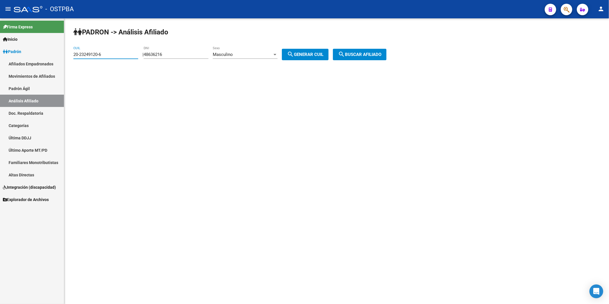
drag, startPoint x: 120, startPoint y: 53, endPoint x: 36, endPoint y: 58, distance: 84.5
click at [36, 58] on mat-sidenav-container "Firma Express Inicio Calendario SSS Instructivos Contacto OS Padrón Afiliados E…" at bounding box center [304, 161] width 609 height 286
paste input "0514609-2"
click at [365, 55] on span "search Buscar afiliado" at bounding box center [359, 54] width 43 height 5
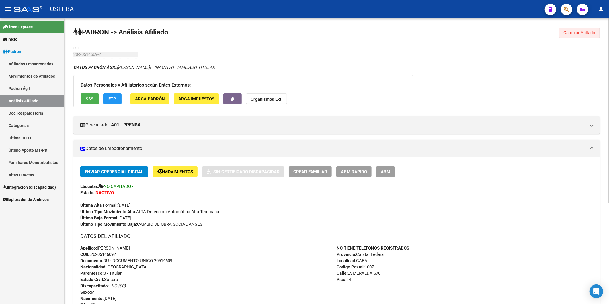
click at [575, 33] on span "Cambiar Afiliado" at bounding box center [580, 32] width 32 height 5
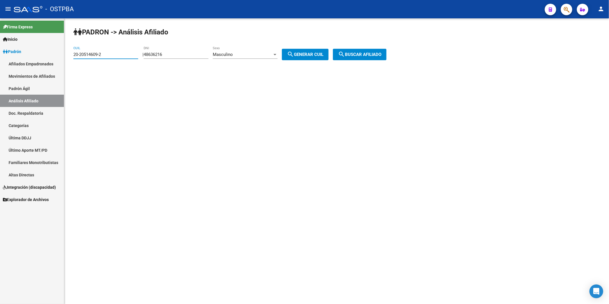
drag, startPoint x: 121, startPoint y: 53, endPoint x: 16, endPoint y: 47, distance: 105.2
click at [16, 47] on mat-sidenav-container "Firma Express Inicio Calendario SSS Instructivos Contacto OS Padrón Afiliados E…" at bounding box center [304, 161] width 609 height 286
paste input "14680215-0"
click at [364, 57] on span "search Buscar afiliado" at bounding box center [359, 54] width 43 height 5
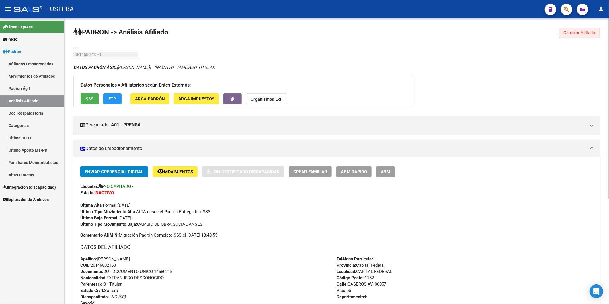
click at [588, 30] on span "Cambiar Afiliado" at bounding box center [580, 32] width 32 height 5
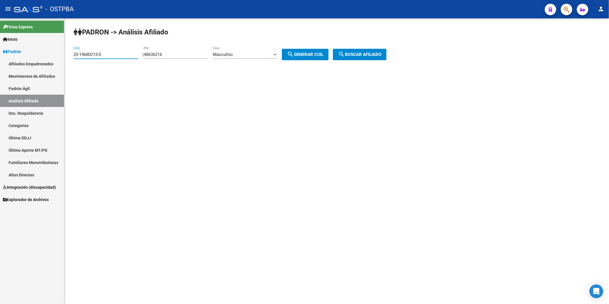
drag, startPoint x: 110, startPoint y: 55, endPoint x: 0, endPoint y: 3, distance: 121.5
click at [21, 52] on mat-sidenav-container "Firma Express Inicio Calendario SSS Instructivos Contacto OS Padrón Afiliados E…" at bounding box center [304, 161] width 609 height 286
paste input "008996-7"
click at [382, 55] on span "search Buscar afiliado" at bounding box center [359, 54] width 43 height 5
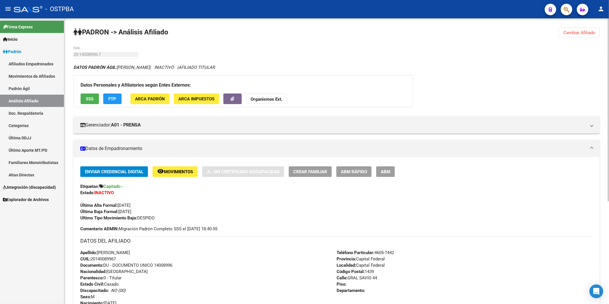
click at [576, 32] on span "Cambiar Afiliado" at bounding box center [580, 32] width 32 height 5
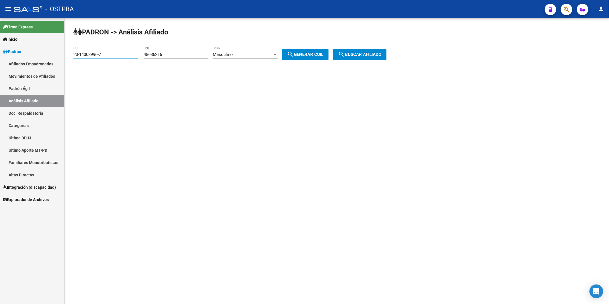
drag, startPoint x: 124, startPoint y: 53, endPoint x: 0, endPoint y: 37, distance: 125.3
click at [0, 45] on html "menu - OSTPBA person Firma Express Inicio Calendario SSS Instructivos Contacto …" at bounding box center [304, 152] width 609 height 304
paste input "7-35863262-4"
click at [375, 57] on button "search Buscar afiliado" at bounding box center [360, 54] width 54 height 11
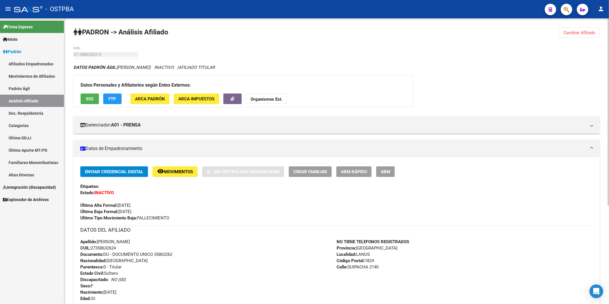
drag, startPoint x: 573, startPoint y: 35, endPoint x: 566, endPoint y: 29, distance: 9.1
click at [573, 32] on button "Cambiar Afiliado" at bounding box center [579, 33] width 41 height 10
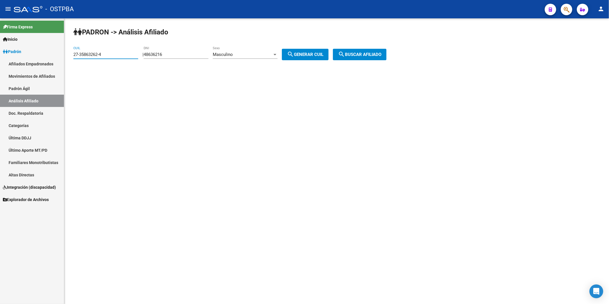
drag, startPoint x: 127, startPoint y: 53, endPoint x: 49, endPoint y: 61, distance: 78.1
click at [49, 61] on mat-sidenav-container "Firma Express Inicio Calendario SSS Instructivos Contacto OS Padrón Afiliados E…" at bounding box center [304, 161] width 609 height 286
paste input
click at [372, 55] on span "search Buscar afiliado" at bounding box center [359, 54] width 43 height 5
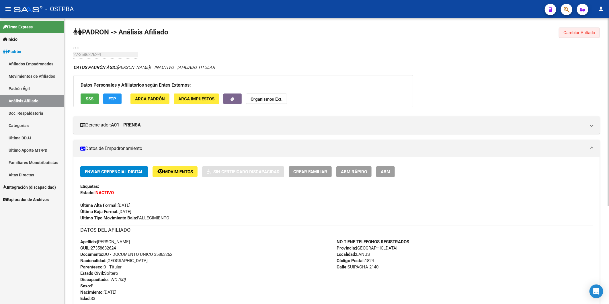
click at [591, 30] on span "Cambiar Afiliado" at bounding box center [580, 32] width 32 height 5
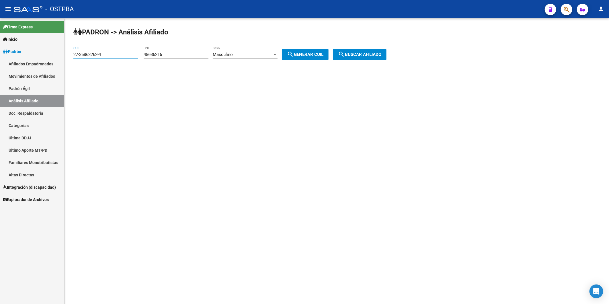
drag, startPoint x: 113, startPoint y: 53, endPoint x: 38, endPoint y: 63, distance: 75.3
click at [38, 63] on mat-sidenav-container "Firma Express Inicio Calendario SSS Instructivos Contacto OS Padrón Afiliados E…" at bounding box center [304, 161] width 609 height 286
paste input "0-39831962-2"
click at [364, 55] on span "search Buscar afiliado" at bounding box center [359, 54] width 43 height 5
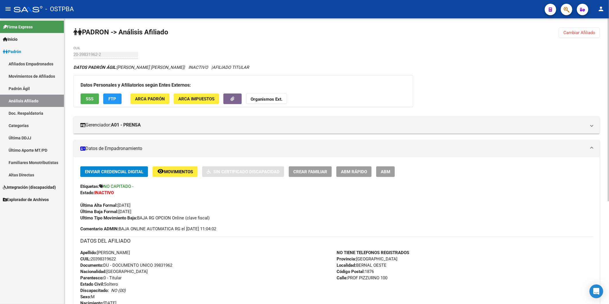
click at [580, 33] on span "Cambiar Afiliado" at bounding box center [580, 32] width 32 height 5
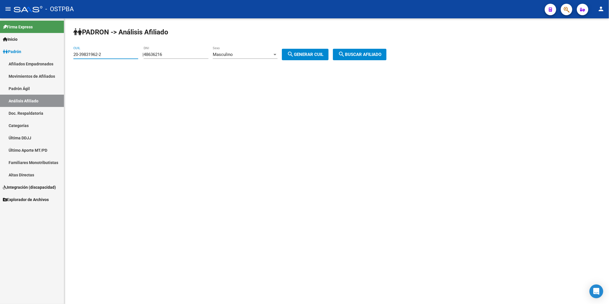
drag, startPoint x: 104, startPoint y: 57, endPoint x: 27, endPoint y: 62, distance: 77.6
click at [27, 62] on mat-sidenav-container "Firma Express Inicio Calendario SSS Instructivos Contacto OS Padrón Afiliados E…" at bounding box center [304, 161] width 609 height 286
paste input "24481570-8"
click at [369, 54] on span "search Buscar afiliado" at bounding box center [359, 54] width 43 height 5
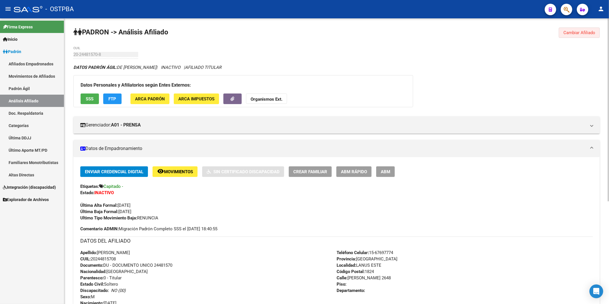
click at [580, 30] on span "Cambiar Afiliado" at bounding box center [580, 32] width 32 height 5
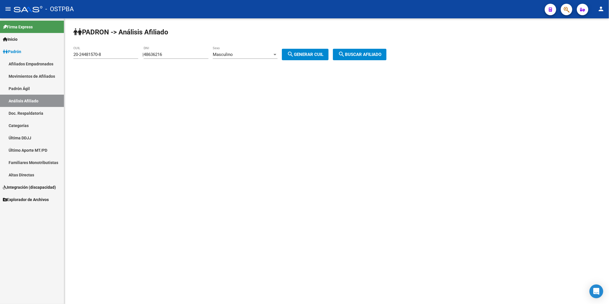
drag, startPoint x: 108, startPoint y: 50, endPoint x: 41, endPoint y: 63, distance: 68.4
click at [41, 63] on mat-sidenav-container "Firma Express Inicio Calendario SSS Instructivos Contacto OS Padrón Afiliados E…" at bounding box center [304, 161] width 609 height 286
drag, startPoint x: 41, startPoint y: 63, endPoint x: 129, endPoint y: 64, distance: 87.8
click at [141, 79] on mat-sidenav-content "PADRON -> Análisis Afiliado 20-24481570-8 CUIL | 48636216 DNI Masculino Sexo se…" at bounding box center [336, 161] width 545 height 286
drag, startPoint x: 116, startPoint y: 53, endPoint x: 71, endPoint y: 54, distance: 45.0
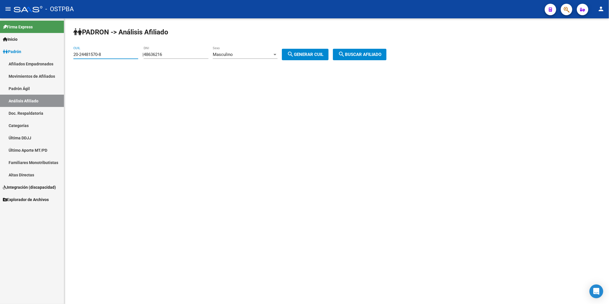
click at [71, 54] on div "PADRON -> Análisis Afiliado 20-24481570-8 CUIL | 48636216 DNI Masculino Sexo se…" at bounding box center [336, 48] width 545 height 60
paste input "7-17772041-6"
click at [382, 54] on span "search Buscar afiliado" at bounding box center [359, 54] width 43 height 5
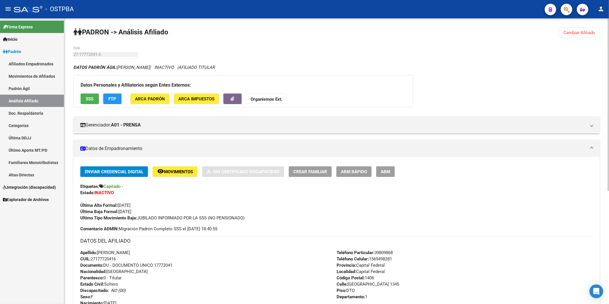
click at [586, 35] on span "Cambiar Afiliado" at bounding box center [580, 32] width 32 height 5
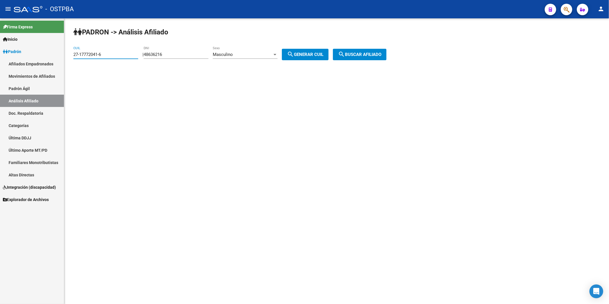
drag, startPoint x: 130, startPoint y: 52, endPoint x: 0, endPoint y: 70, distance: 131.2
click at [0, 70] on html "menu - OSTPBA person Firma Express Inicio Calendario SSS Instructivos Contacto …" at bounding box center [304, 152] width 609 height 304
paste input "42077576-3"
click at [369, 57] on span "search Buscar afiliado" at bounding box center [359, 54] width 43 height 5
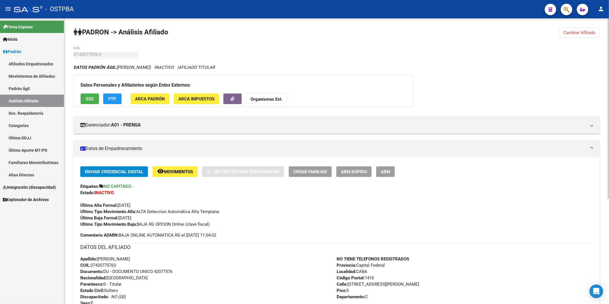
drag, startPoint x: 585, startPoint y: 34, endPoint x: 408, endPoint y: 40, distance: 176.8
click at [583, 34] on span "Cambiar Afiliado" at bounding box center [580, 32] width 32 height 5
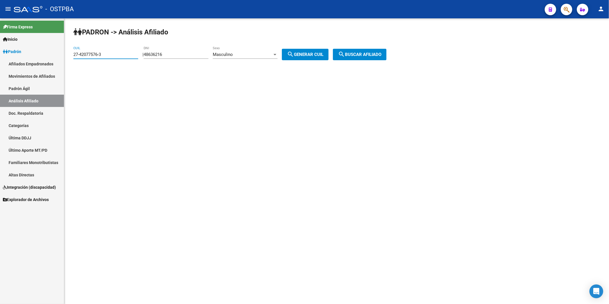
drag, startPoint x: 121, startPoint y: 52, endPoint x: -1, endPoint y: 74, distance: 124.1
click at [0, 74] on html "menu - OSTPBA person Firma Express Inicio Calendario SSS Instructivos Contacto …" at bounding box center [304, 152] width 609 height 304
paste input "0-39627064-2"
click at [382, 55] on span "search Buscar afiliado" at bounding box center [359, 54] width 43 height 5
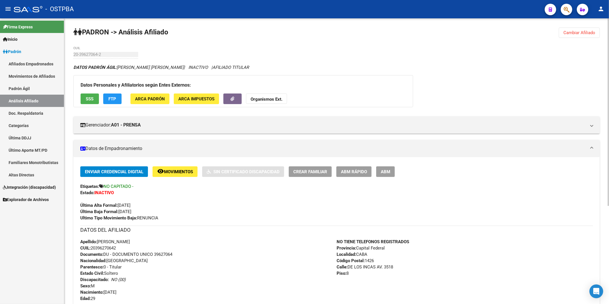
click at [593, 32] on span "Cambiar Afiliado" at bounding box center [580, 32] width 32 height 5
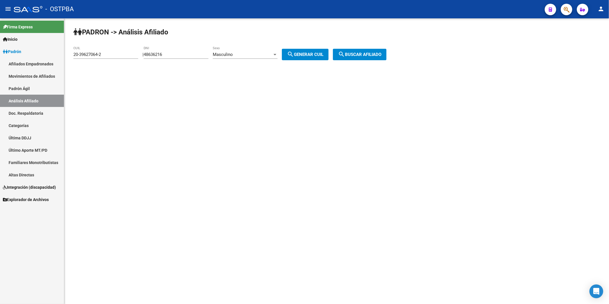
drag, startPoint x: 139, startPoint y: 54, endPoint x: 56, endPoint y: 62, distance: 83.9
click at [56, 62] on mat-sidenav-container "Firma Express Inicio Calendario SSS Instructivos Contacto OS Padrón Afiliados E…" at bounding box center [304, 161] width 609 height 286
drag, startPoint x: 56, startPoint y: 62, endPoint x: 102, endPoint y: 69, distance: 46.9
click at [99, 72] on div "PADRON -> Análisis Afiliado 20-39627064-2 CUIL | 48636216 DNI Masculino Sexo se…" at bounding box center [336, 48] width 545 height 60
click at [108, 55] on input "20-39627064-2" at bounding box center [105, 54] width 65 height 5
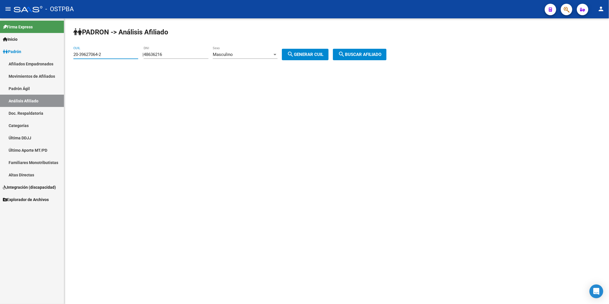
drag, startPoint x: 108, startPoint y: 55, endPoint x: 55, endPoint y: 64, distance: 52.9
click at [55, 64] on mat-sidenav-container "Firma Express Inicio Calendario SSS Instructivos Contacto OS Padrón Afiliados E…" at bounding box center [304, 161] width 609 height 286
paste input "41893160-5"
type input "20-41893160-5"
click at [362, 56] on span "search Buscar afiliado" at bounding box center [359, 54] width 43 height 5
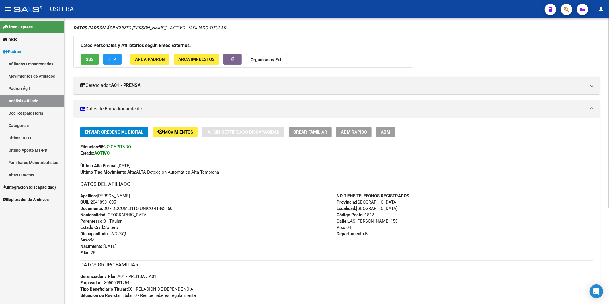
scroll to position [143, 0]
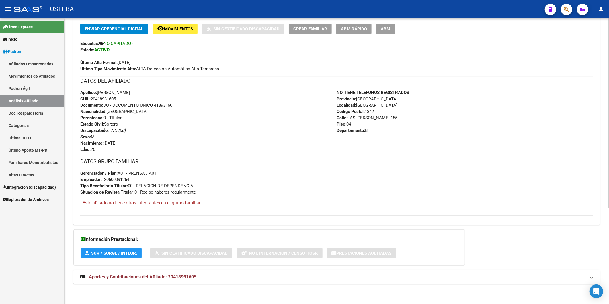
click at [194, 276] on span "Aportes y Contribuciones del Afiliado: 20418931605" at bounding box center [143, 276] width 108 height 5
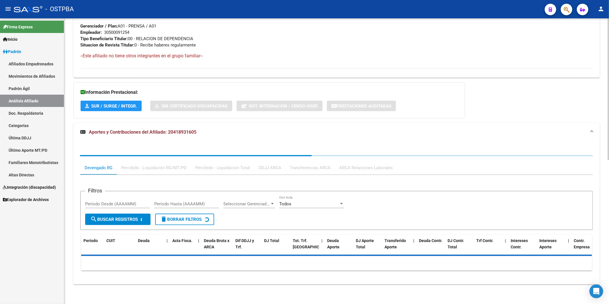
scroll to position [291, 0]
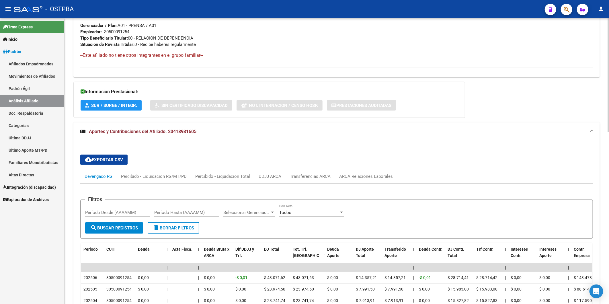
click at [369, 170] on div "cloud_download Exportar CSV Devengado RG Percibido - Liquidación RG/MT/PD Perci…" at bounding box center [336, 278] width 513 height 257
click at [372, 175] on div "ARCA Relaciones Laborales" at bounding box center [366, 176] width 54 height 6
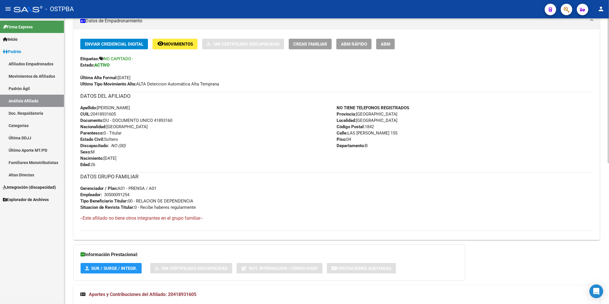
scroll to position [55, 0]
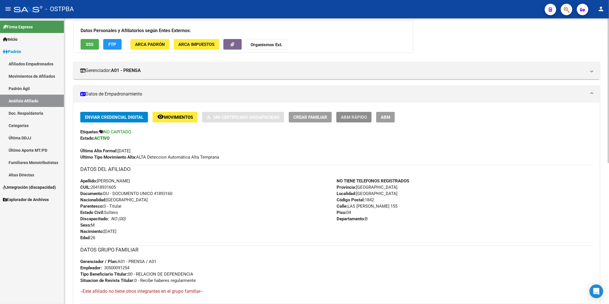
click at [357, 117] on span "ABM Rápido" at bounding box center [354, 117] width 26 height 5
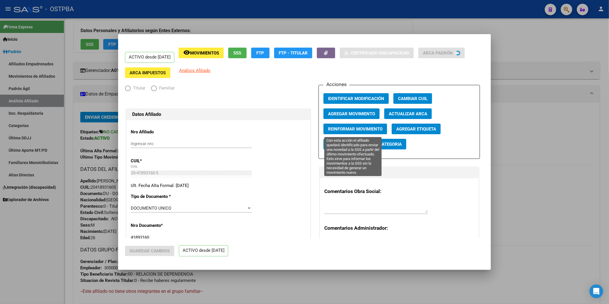
radio input "true"
type input "30-50009125-4"
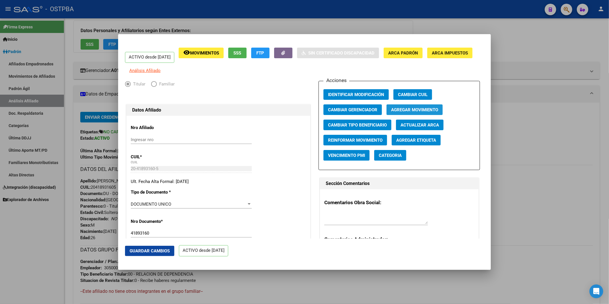
click at [409, 112] on span "Agregar Movimiento" at bounding box center [414, 109] width 47 height 5
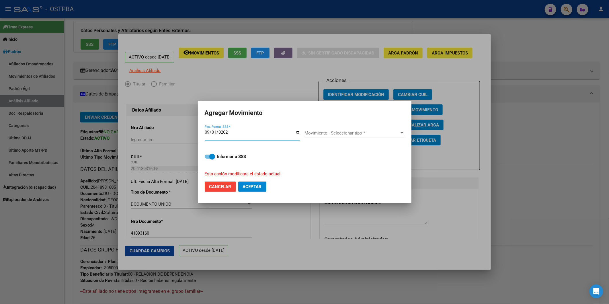
type input "[DATE]"
click at [400, 133] on div at bounding box center [402, 133] width 5 height 5
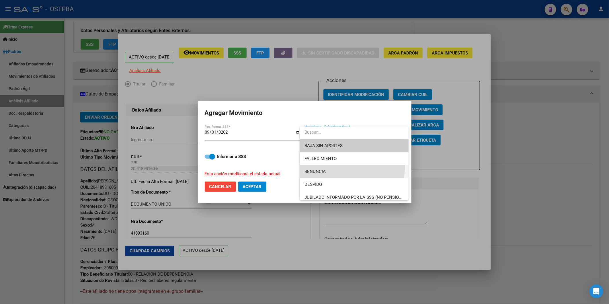
click at [349, 168] on span "RENUNCIA" at bounding box center [355, 171] width 100 height 13
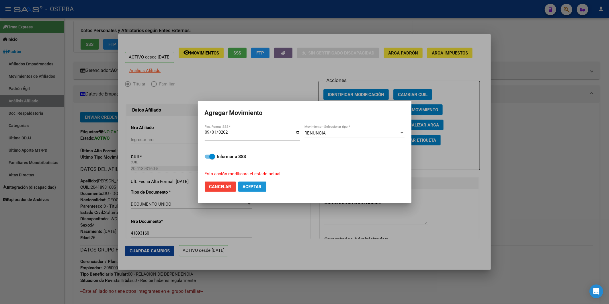
click at [258, 183] on button "Aceptar" at bounding box center [252, 187] width 28 height 10
checkbox input "false"
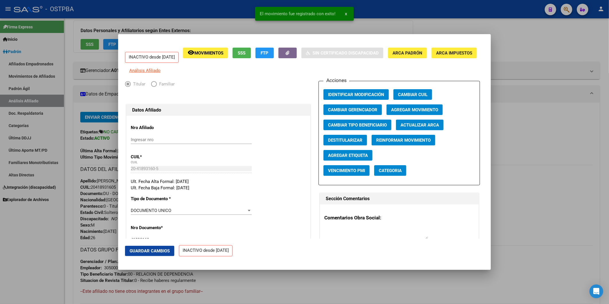
click at [560, 104] on div at bounding box center [304, 152] width 609 height 304
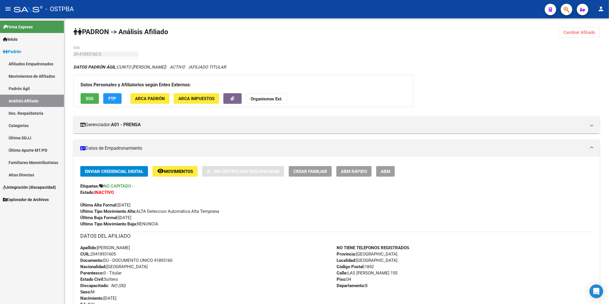
scroll to position [0, 0]
click at [587, 35] on span "Cambiar Afiliado" at bounding box center [580, 32] width 32 height 5
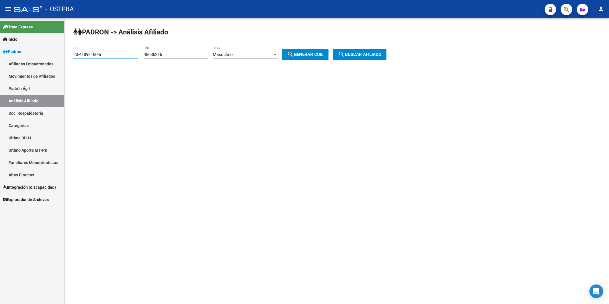
drag, startPoint x: 106, startPoint y: 54, endPoint x: 45, endPoint y: 58, distance: 61.8
click at [45, 58] on mat-sidenav-container "Firma Express Inicio Calendario SSS Instructivos Contacto OS Padrón Afiliados E…" at bounding box center [304, 161] width 609 height 286
paste input "7-44044043-1"
click at [380, 54] on span "search Buscar afiliado" at bounding box center [359, 54] width 43 height 5
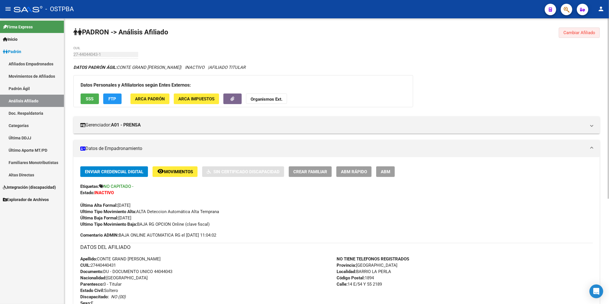
click at [577, 33] on span "Cambiar Afiliado" at bounding box center [580, 32] width 32 height 5
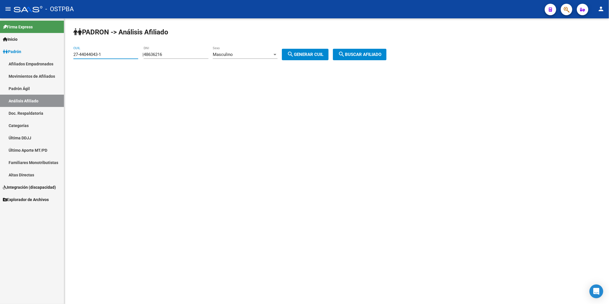
drag, startPoint x: 102, startPoint y: 54, endPoint x: 35, endPoint y: 58, distance: 67.3
click at [35, 58] on mat-sidenav-container "Firma Express Inicio Calendario SSS Instructivos Contacto OS Padrón Afiliados E…" at bounding box center [304, 161] width 609 height 286
paste input "3630958-4"
click at [387, 55] on button "search Buscar afiliado" at bounding box center [360, 54] width 54 height 11
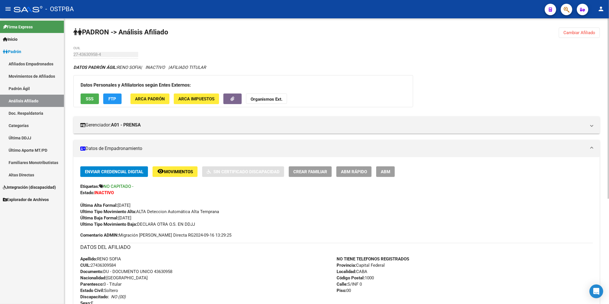
click at [573, 33] on span "Cambiar Afiliado" at bounding box center [580, 32] width 32 height 5
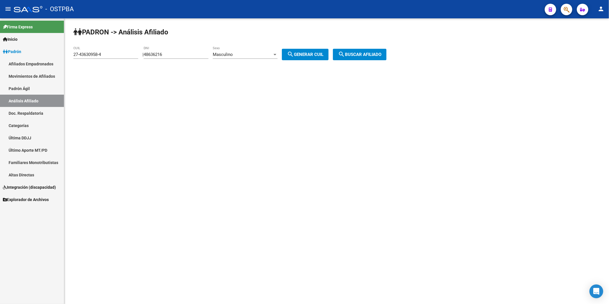
click at [116, 51] on div "27-43630958-4 CUIL" at bounding box center [105, 52] width 65 height 12
drag, startPoint x: 114, startPoint y: 56, endPoint x: 70, endPoint y: 55, distance: 44.2
click at [70, 55] on div "PADRON -> Análisis Afiliado 27-43630958-4 CUIL | 48636216 DNI Masculino Sexo se…" at bounding box center [336, 48] width 545 height 60
paste input "2930132-2"
click at [363, 52] on span "search Buscar afiliado" at bounding box center [359, 54] width 43 height 5
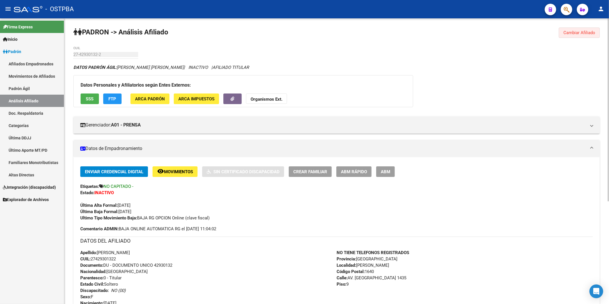
drag, startPoint x: 581, startPoint y: 32, endPoint x: 247, endPoint y: 77, distance: 337.2
click at [580, 32] on span "Cambiar Afiliado" at bounding box center [580, 32] width 32 height 5
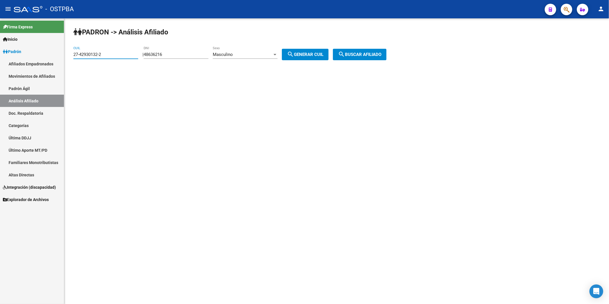
drag, startPoint x: 125, startPoint y: 54, endPoint x: 1, endPoint y: 44, distance: 124.6
click at [26, 61] on mat-sidenav-container "Firma Express Inicio Calendario SSS Instructivos Contacto OS Padrón Afiliados E…" at bounding box center [304, 161] width 609 height 286
paste input "611471-8"
type input "27-42611471-8"
click at [356, 54] on span "search Buscar afiliado" at bounding box center [359, 54] width 43 height 5
